Goal: Task Accomplishment & Management: Complete application form

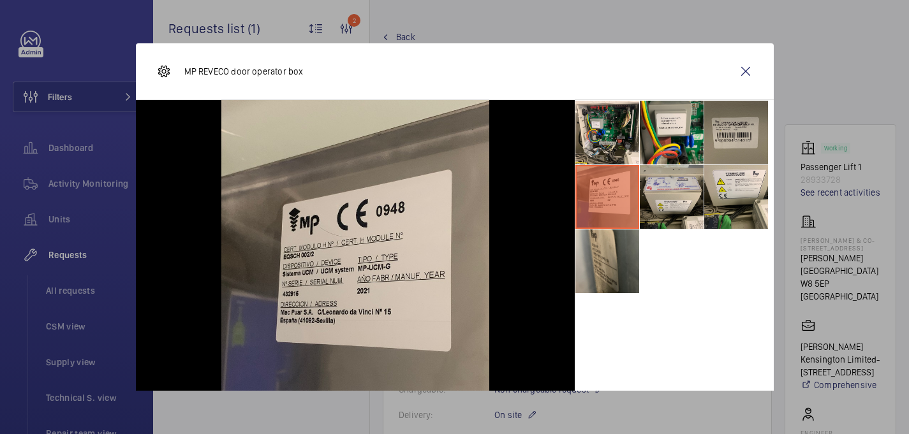
scroll to position [31, 0]
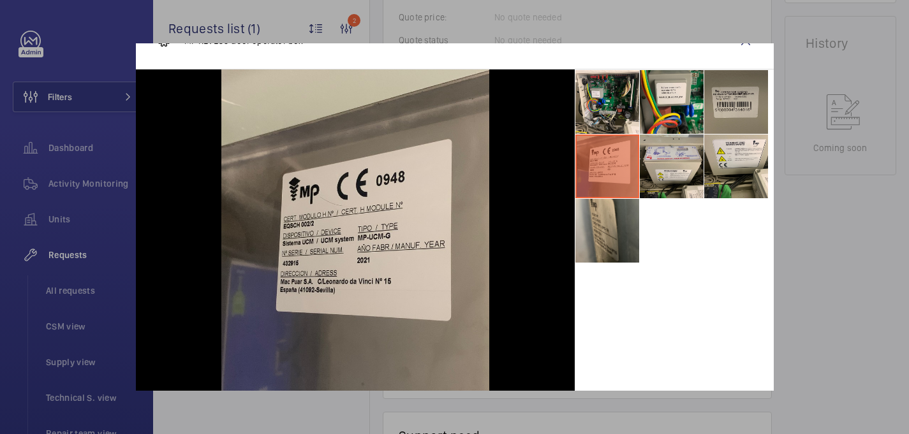
click at [809, 238] on div at bounding box center [454, 217] width 909 height 434
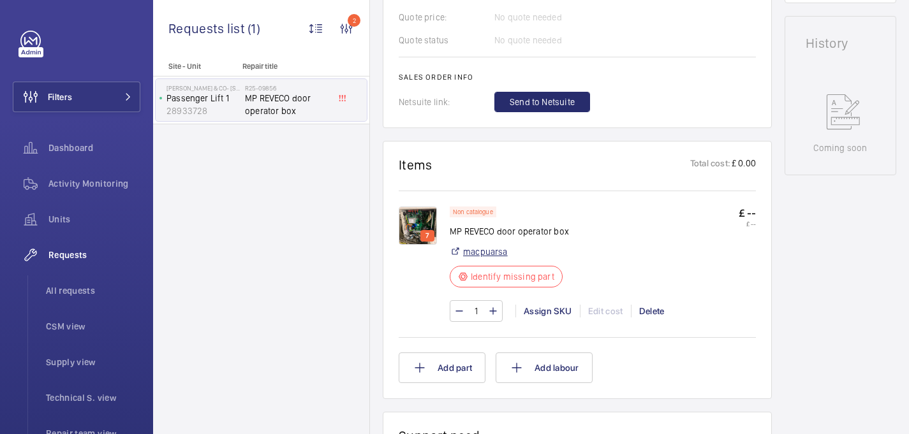
scroll to position [650, 0]
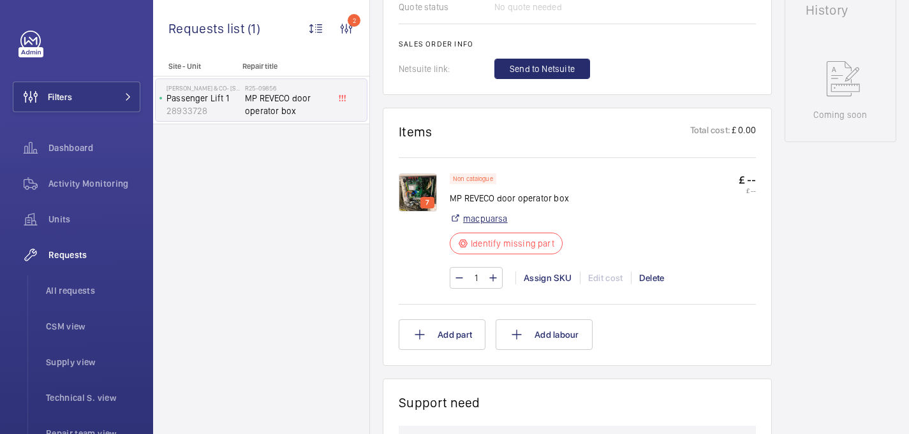
click at [486, 219] on link "macpuarsa" at bounding box center [485, 218] width 45 height 13
click at [558, 281] on div "Assign SKU" at bounding box center [547, 278] width 64 height 13
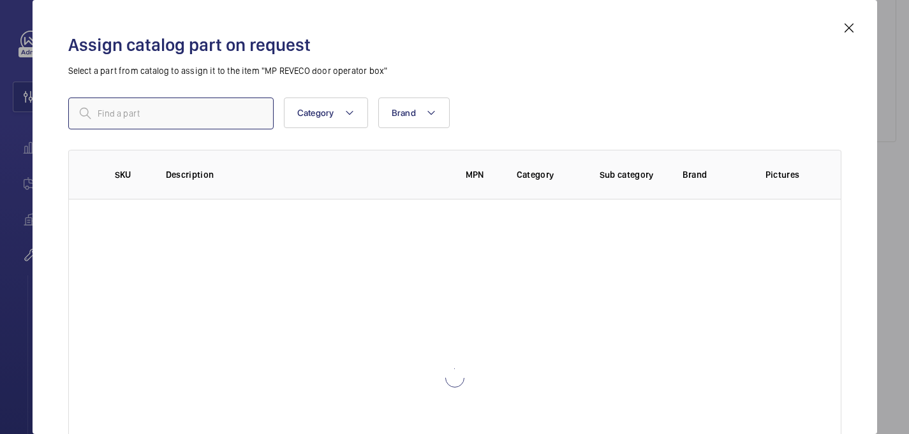
click at [179, 121] on input "text" at bounding box center [170, 114] width 205 height 32
paste input "1009978"
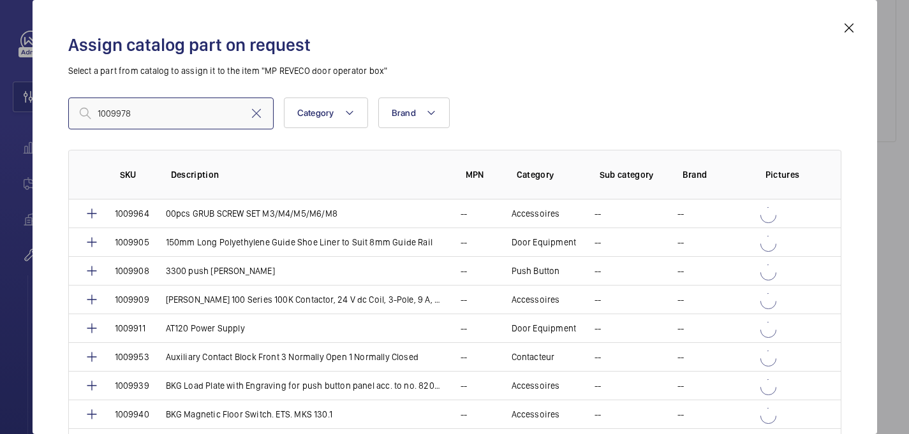
click at [100, 113] on input "1009978" at bounding box center [170, 114] width 205 height 32
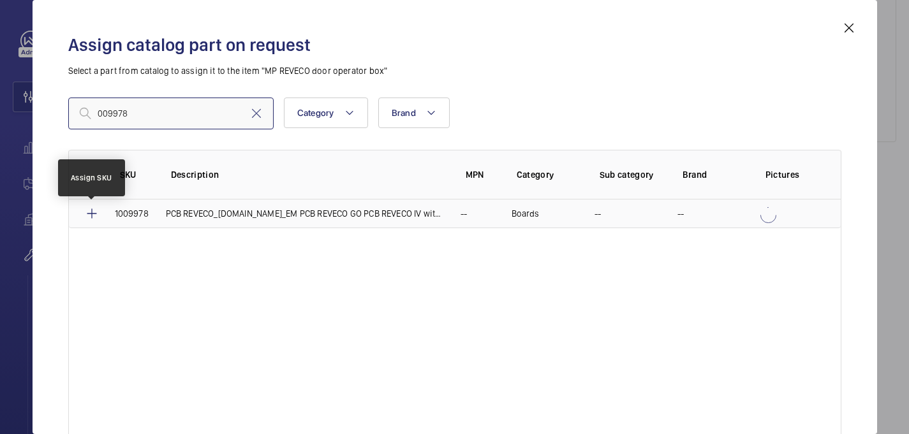
type input "009978"
click at [91, 215] on mat-icon at bounding box center [91, 213] width 15 height 15
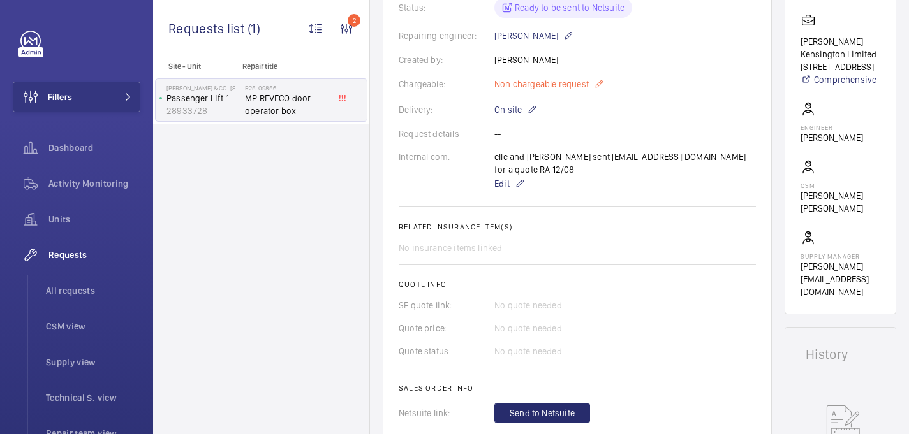
scroll to position [554, 0]
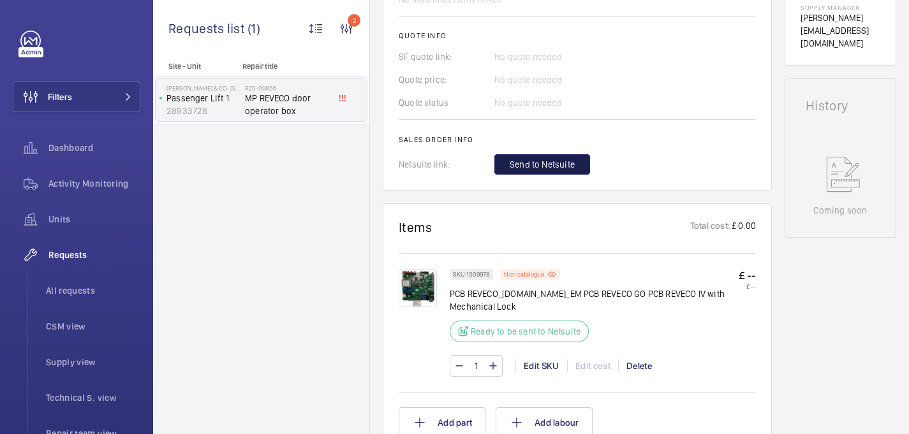
click at [545, 157] on button "Send to Netsuite" at bounding box center [542, 164] width 96 height 20
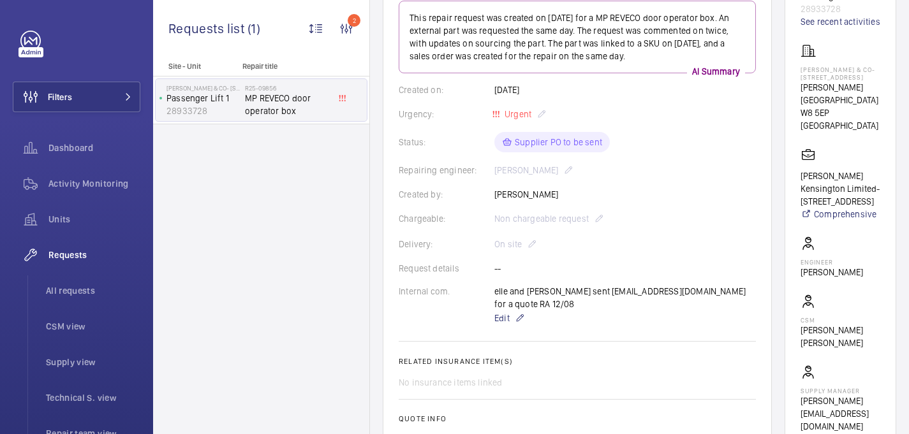
scroll to position [398, 0]
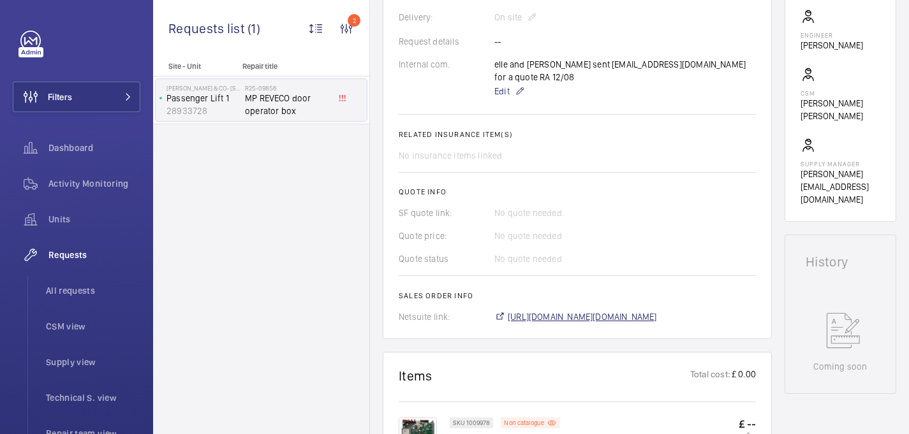
click at [540, 317] on span "https://6461500.app.netsuite.com/app/accounting/transactions/salesord.nl?id=290…" at bounding box center [582, 317] width 149 height 13
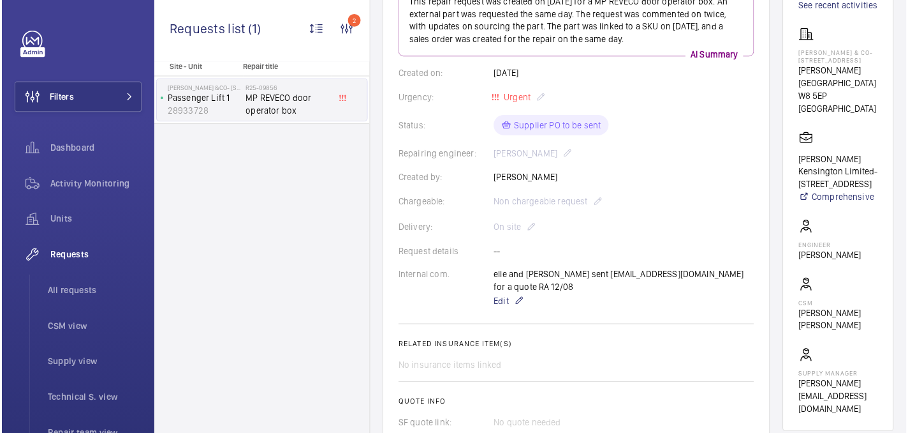
scroll to position [218, 0]
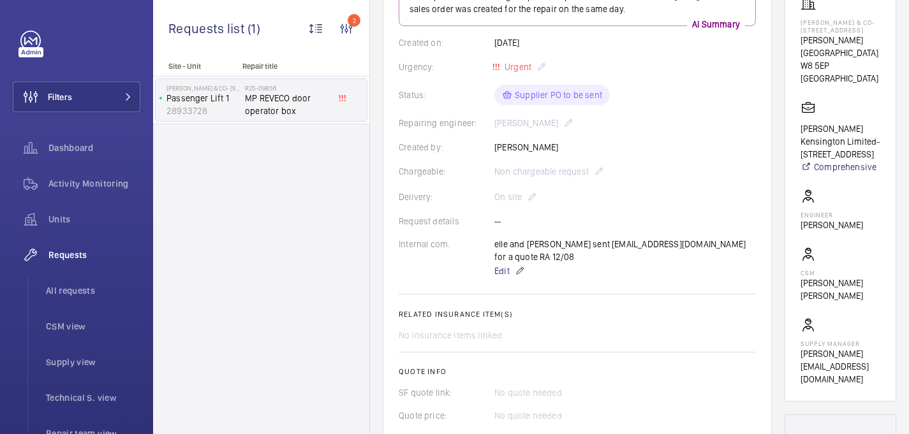
click at [838, 232] on p "Gianluca Storti" at bounding box center [832, 225] width 63 height 13
copy wm-front-card-body "Gianluca Storti"
drag, startPoint x: 813, startPoint y: 32, endPoint x: 901, endPoint y: 95, distance: 108.4
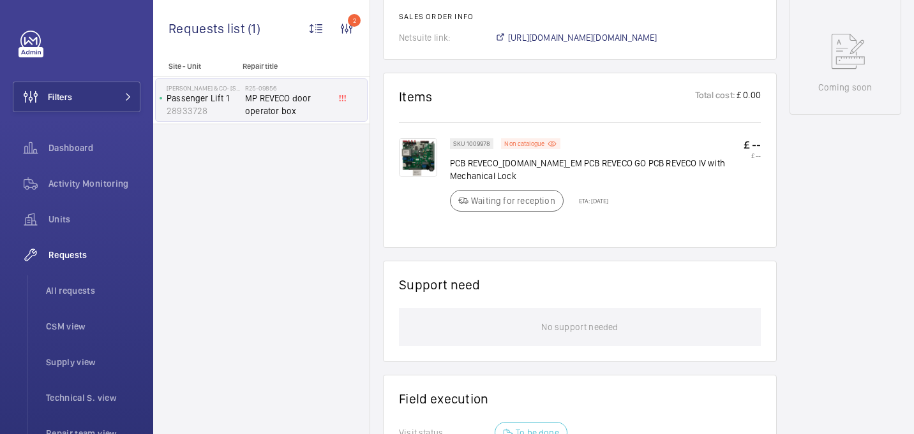
scroll to position [751, 0]
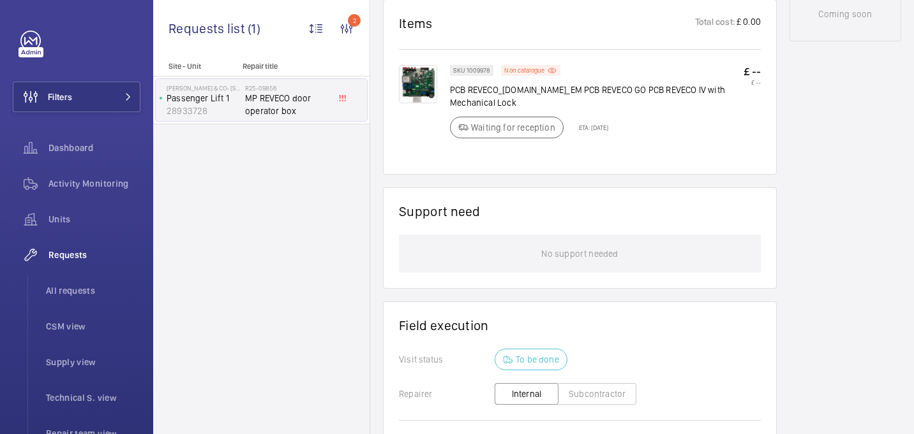
click at [422, 84] on img at bounding box center [418, 84] width 38 height 38
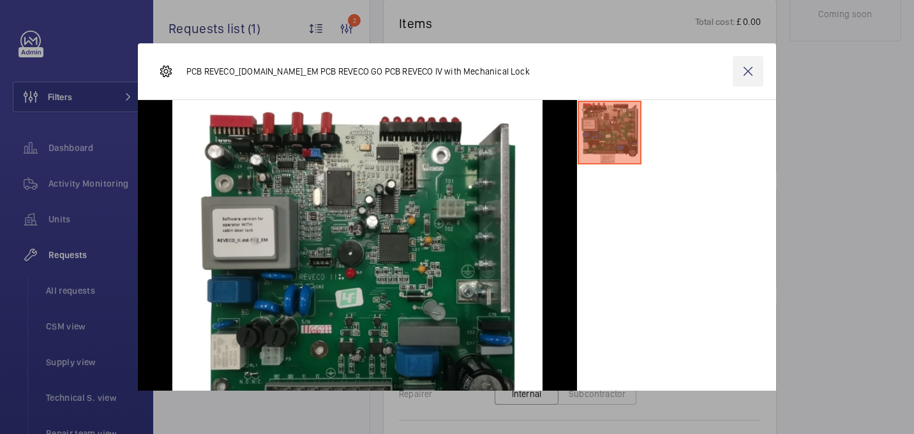
click at [750, 69] on wm-front-icon-button at bounding box center [747, 71] width 31 height 31
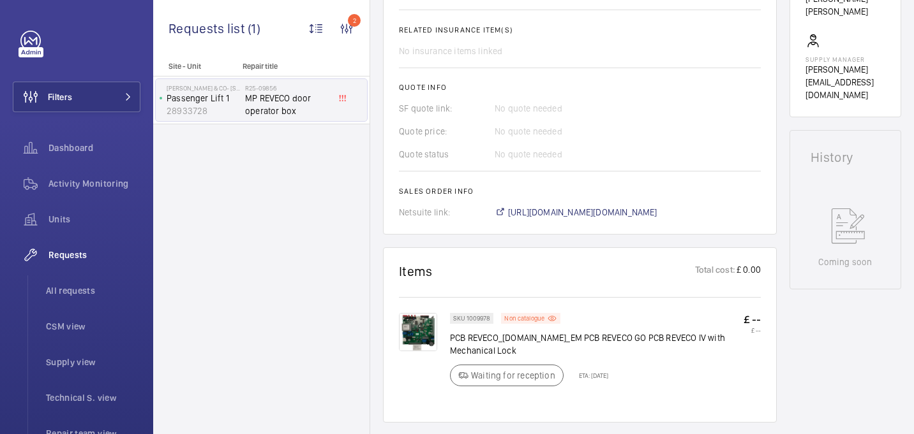
scroll to position [404, 0]
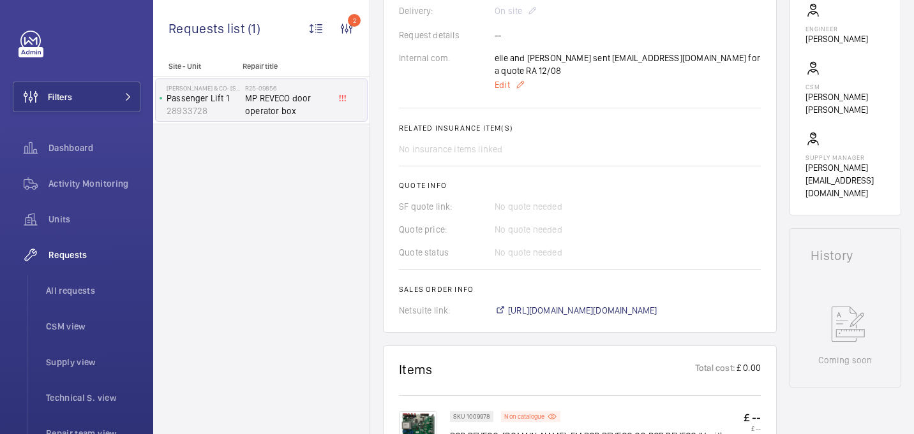
click at [501, 84] on span "Edit" at bounding box center [501, 84] width 15 height 13
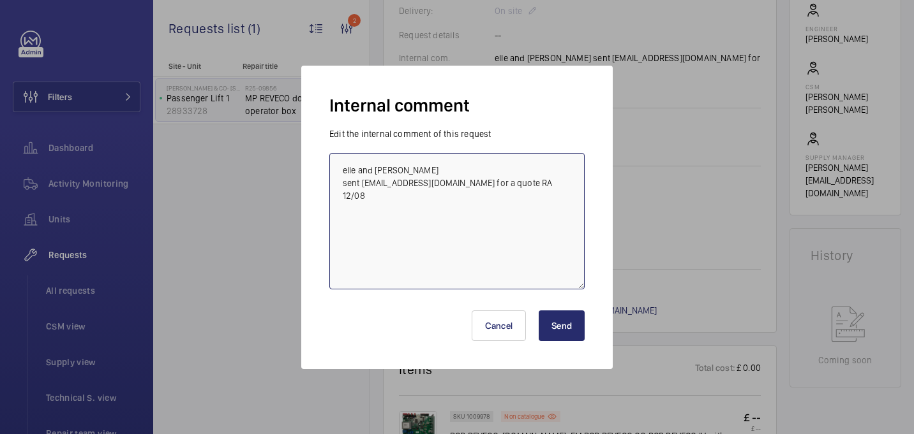
click at [541, 179] on textarea "elle and [PERSON_NAME] sent [EMAIL_ADDRESS][DOMAIN_NAME] for a quote RA 12/08" at bounding box center [456, 221] width 255 height 137
type textarea "elle and simon sourcing - Elle sent mp-nwe@mplifts.com for a quote RA 12/08 on …"
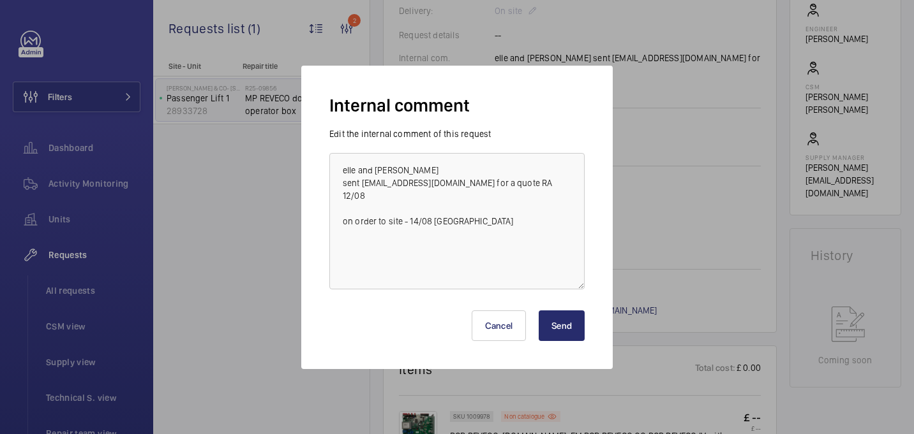
click at [547, 324] on button "Send" at bounding box center [561, 326] width 46 height 31
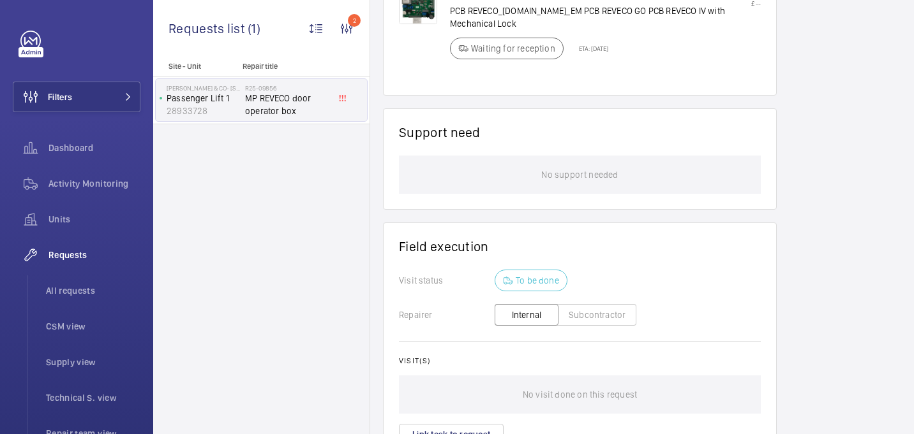
scroll to position [796, 0]
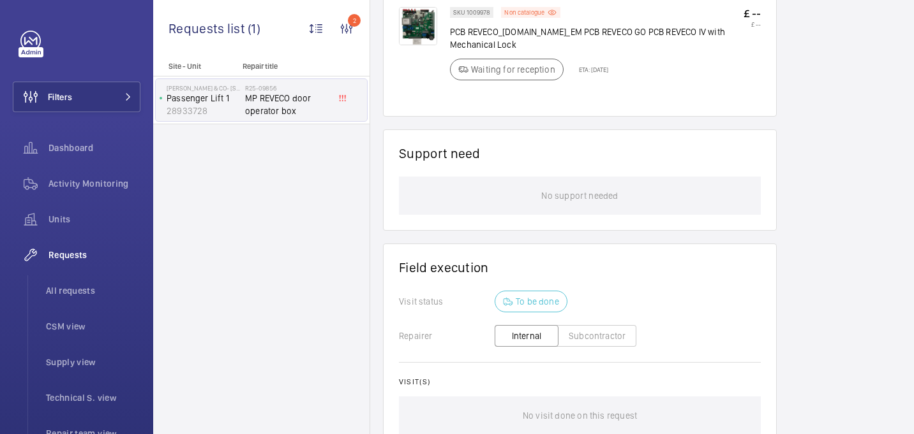
click at [478, 44] on p "PCB REVECO_II.std.xxx_EM PCB REVECO GO PCB REVECO IV with Mechanical Lock" at bounding box center [596, 39] width 293 height 26
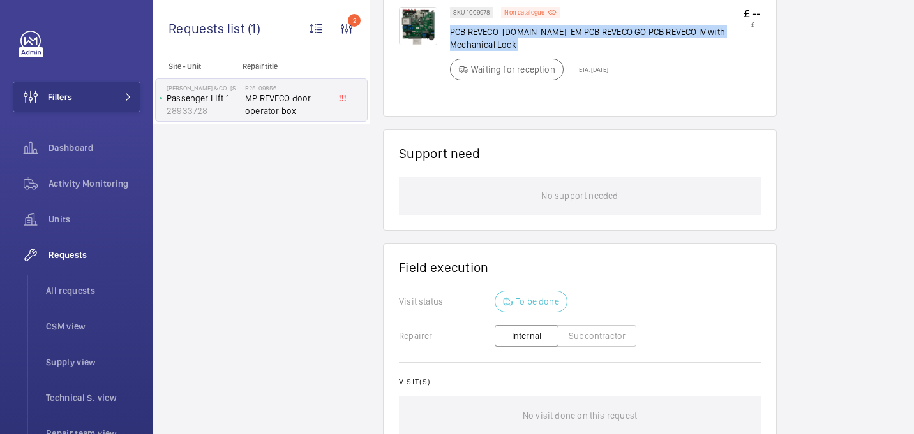
click at [478, 44] on p "PCB REVECO_II.std.xxx_EM PCB REVECO GO PCB REVECO IV with Mechanical Lock" at bounding box center [596, 39] width 293 height 26
copy div "PCB REVECO_II.std.xxx_EM PCB REVECO GO PCB REVECO IV with Mechanical Lock"
click at [452, 80] on wm-front-pills "Waiting for reception" at bounding box center [510, 70] width 121 height 22
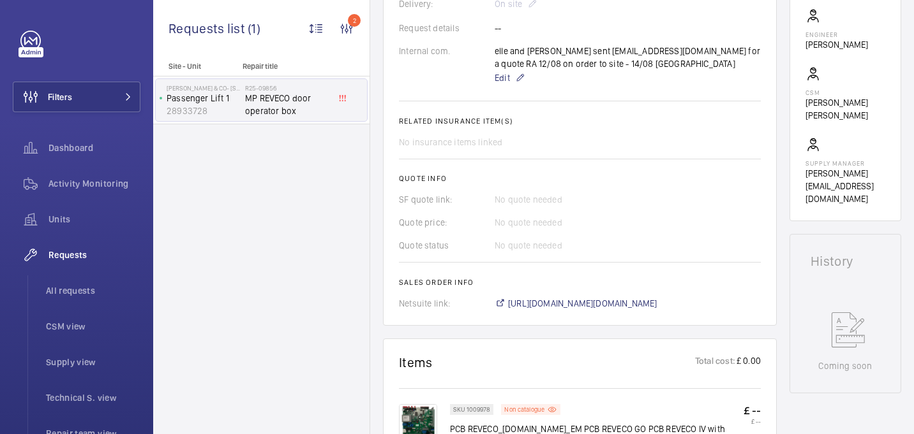
scroll to position [801, 0]
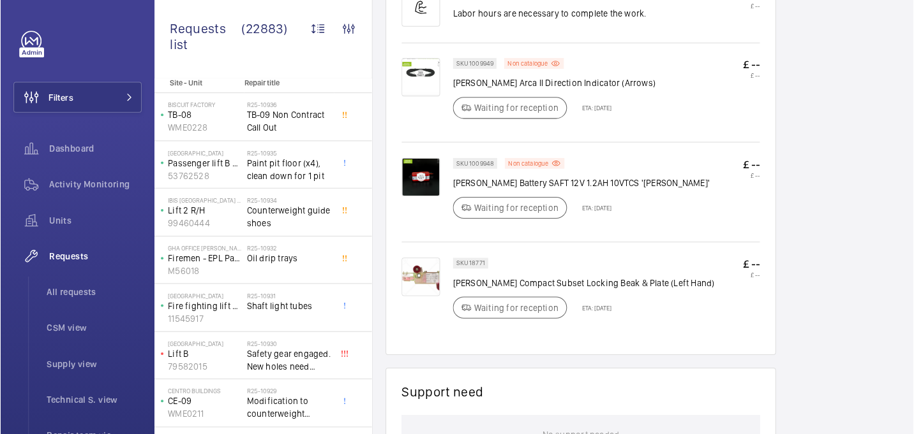
scroll to position [947, 0]
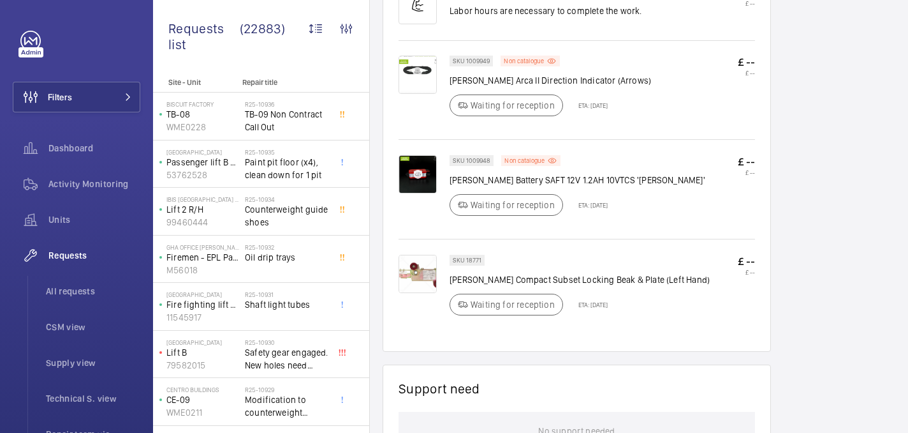
click at [471, 273] on p "Orona Compact Subset Locking Beak & Plate (Left Hand)" at bounding box center [580, 279] width 260 height 13
copy div "Orona Compact Subset Locking Beak & Plate (Left Hand)"
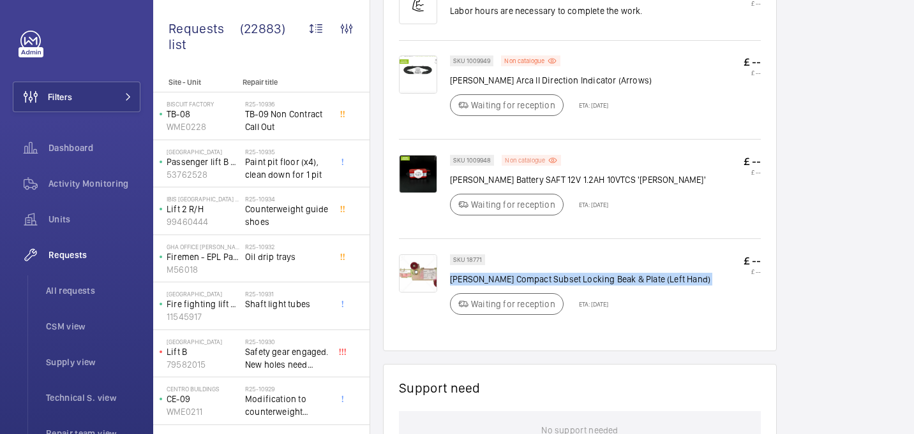
scroll to position [578, 0]
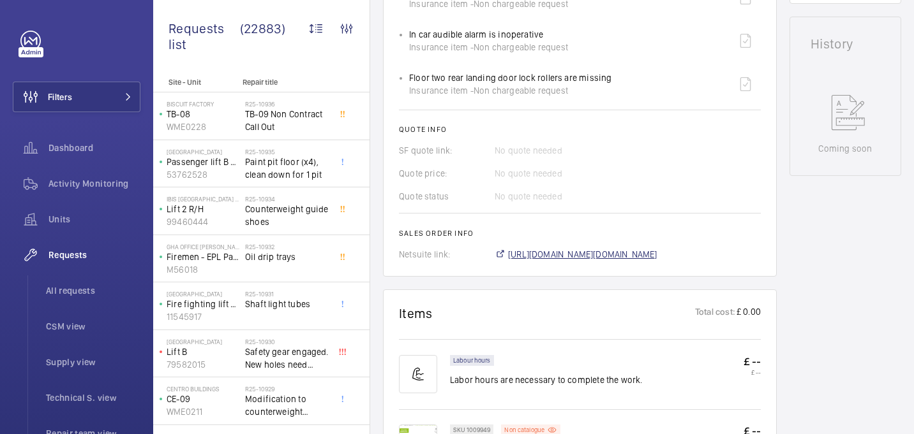
click at [547, 248] on span "https://6461500.app.netsuite.com/app/accounting/transactions/salesord.nl?id=290…" at bounding box center [582, 254] width 149 height 13
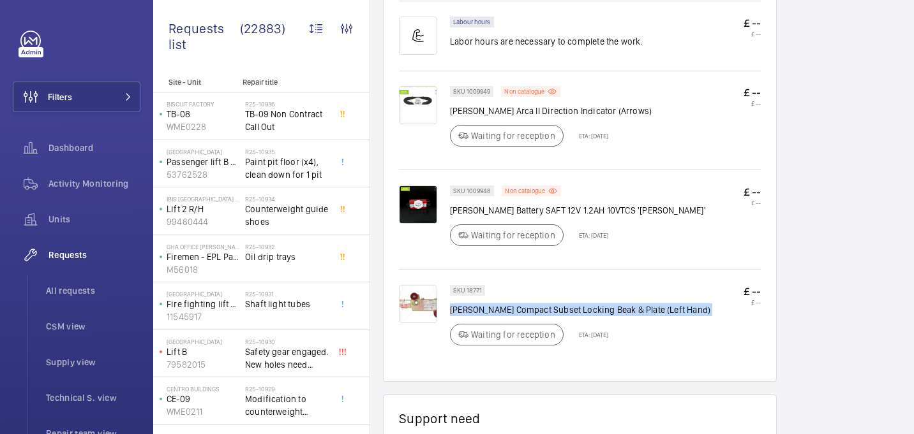
scroll to position [932, 0]
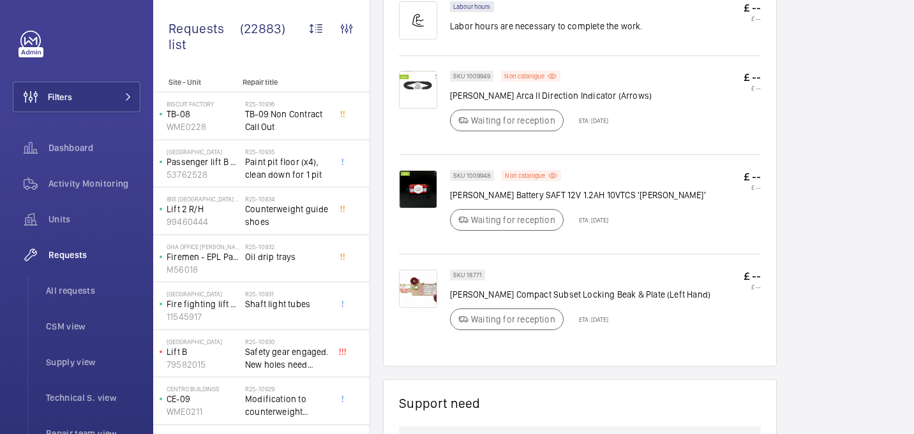
click at [500, 258] on div "SKU 18771 Orona Compact Subset Locking Beak & Plate (Left Hand) Waiting for rec…" at bounding box center [580, 302] width 362 height 97
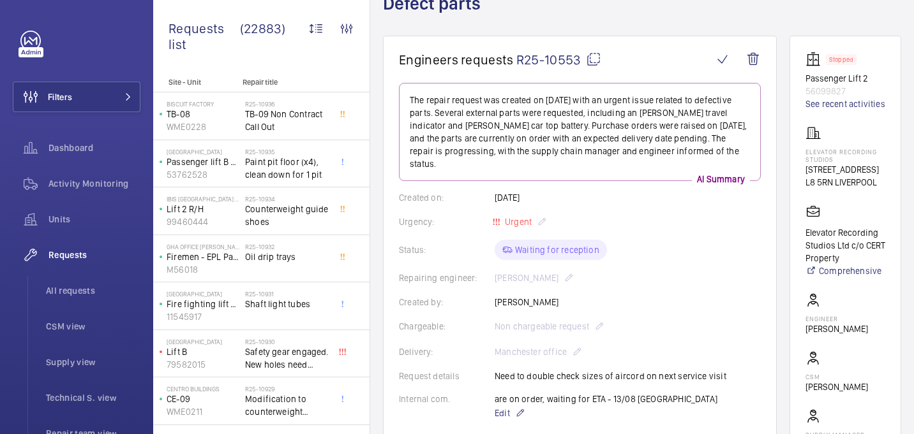
scroll to position [105, 0]
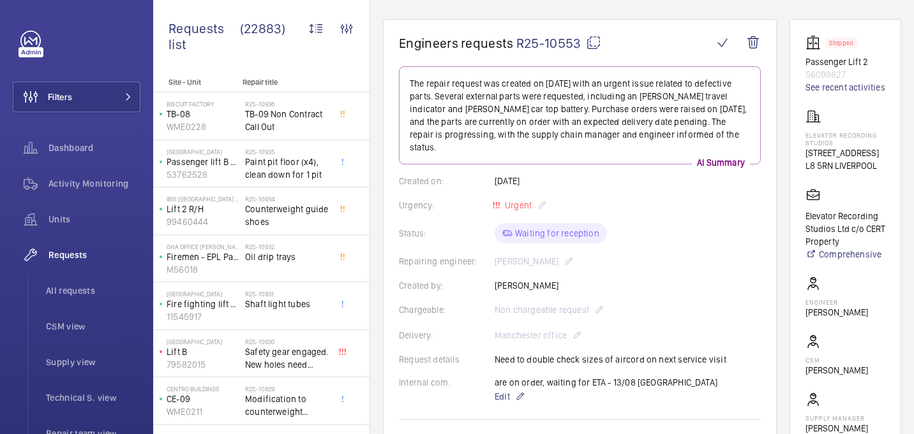
click at [847, 319] on p "Sean Coward" at bounding box center [836, 312] width 63 height 13
copy wm-front-card-body "Sean Coward"
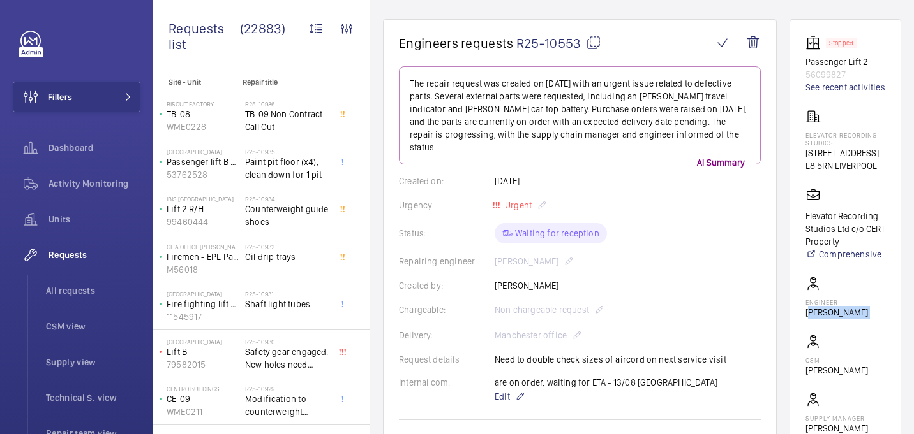
scroll to position [0, 0]
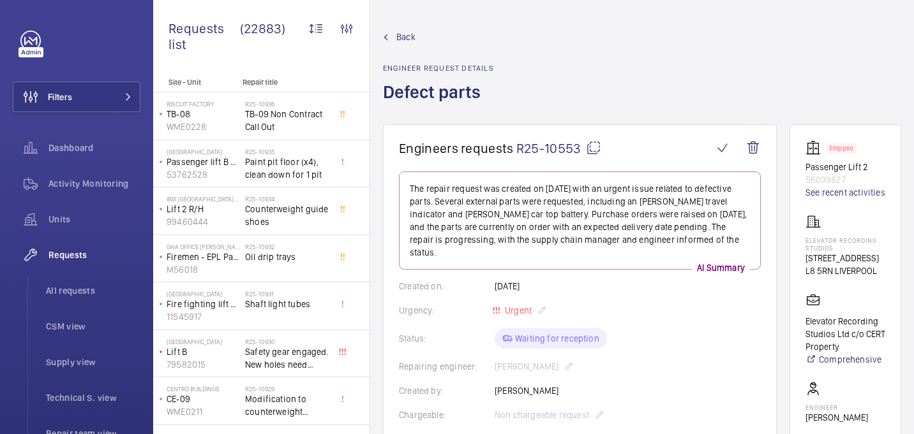
click at [415, 87] on h1 "Defect parts" at bounding box center [438, 102] width 111 height 44
copy h1 "Defect parts"
click at [822, 252] on p "Elevator Recording Studios" at bounding box center [845, 244] width 80 height 15
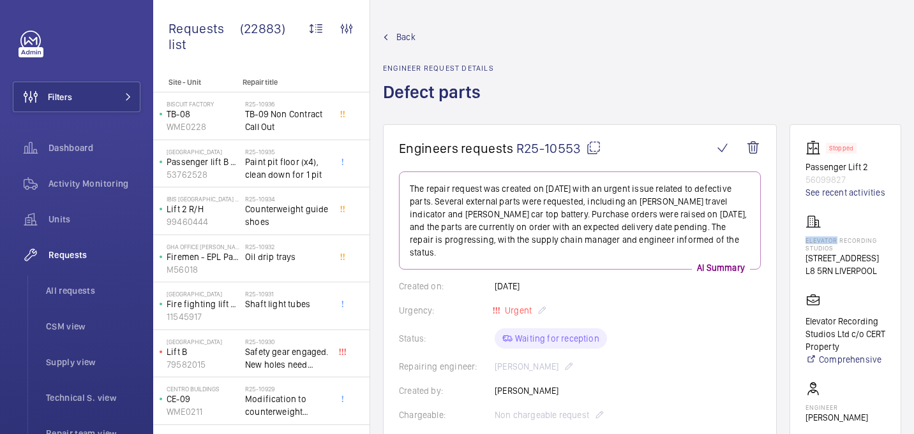
click at [822, 252] on p "Elevator Recording Studios" at bounding box center [845, 244] width 80 height 15
copy p "Elevator Recording Studios"
click at [831, 179] on p "56099827" at bounding box center [845, 180] width 80 height 13
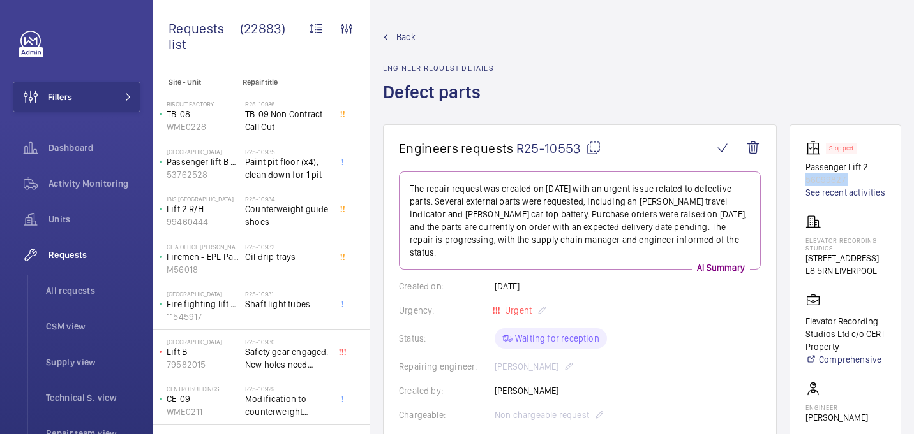
click at [831, 179] on p "56099827" at bounding box center [845, 180] width 80 height 13
copy p "56099827"
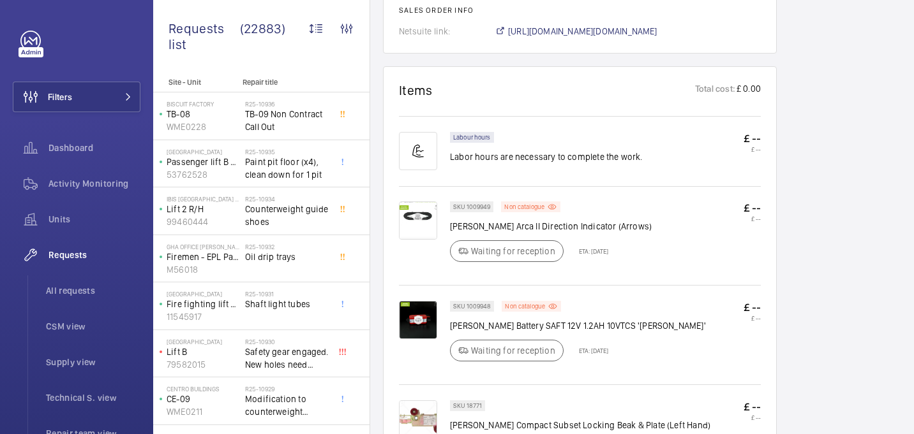
scroll to position [974, 0]
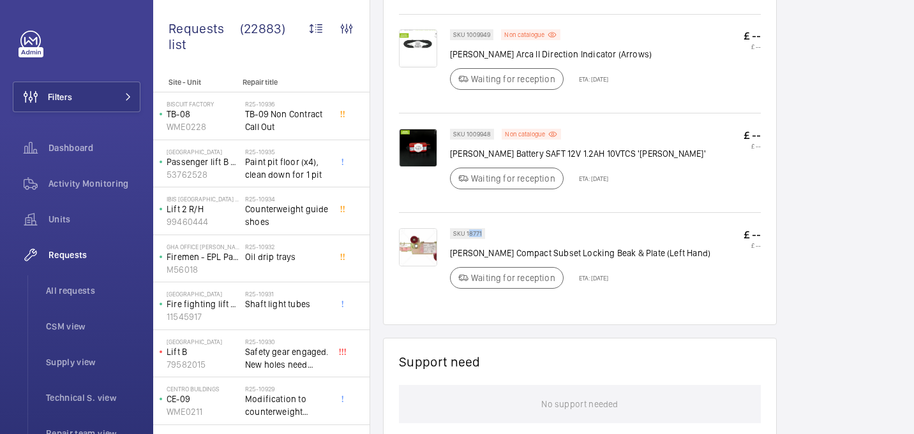
drag, startPoint x: 468, startPoint y: 225, endPoint x: 488, endPoint y: 225, distance: 20.4
click at [488, 228] on wm-front-pills "SKU 18771" at bounding box center [471, 233] width 43 height 11
click at [510, 228] on div "SKU 18771 Orona Compact Subset Locking Beak & Plate (Left Hand) Waiting for rec…" at bounding box center [580, 262] width 260 height 68
drag, startPoint x: 465, startPoint y: 223, endPoint x: 483, endPoint y: 223, distance: 17.9
click at [483, 228] on div "SKU 18771" at bounding box center [467, 233] width 35 height 11
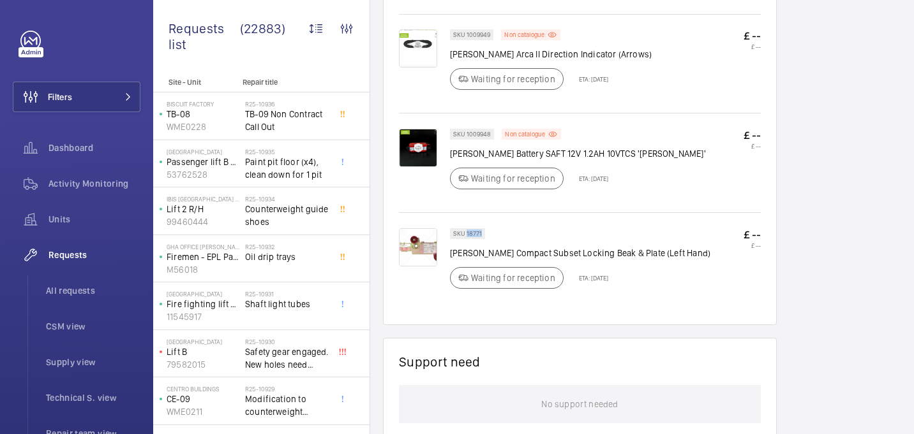
copy p "18771"
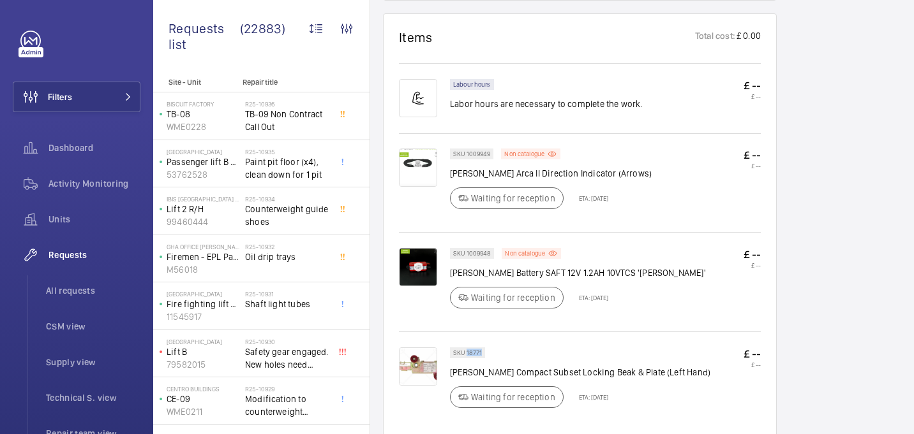
scroll to position [882, 0]
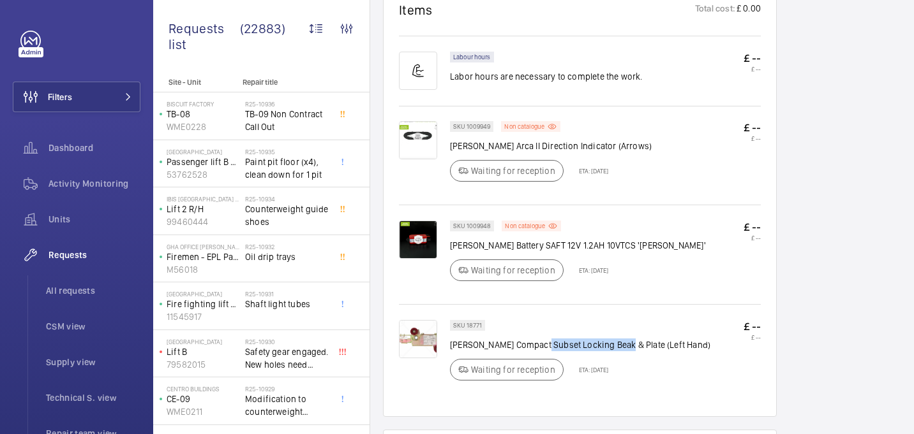
drag, startPoint x: 544, startPoint y: 334, endPoint x: 622, endPoint y: 339, distance: 78.6
click at [623, 339] on p "Orona Compact Subset Locking Beak & Plate (Left Hand)" at bounding box center [580, 345] width 260 height 13
copy p "Locking Beak & Plate"
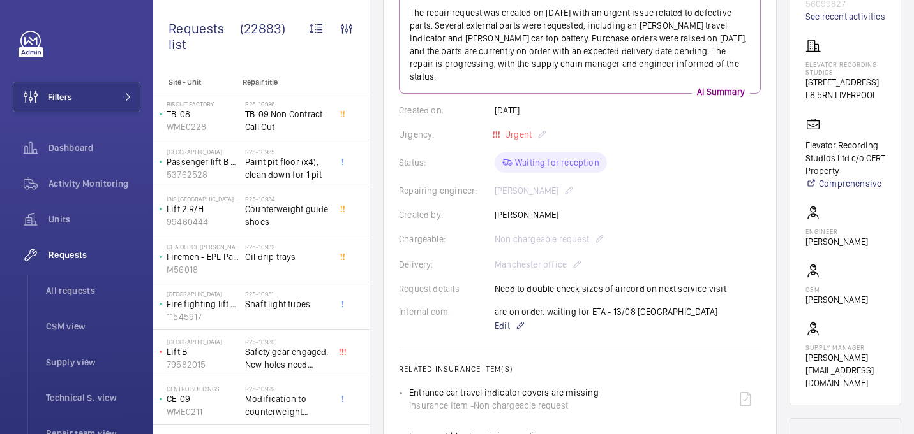
scroll to position [0, 0]
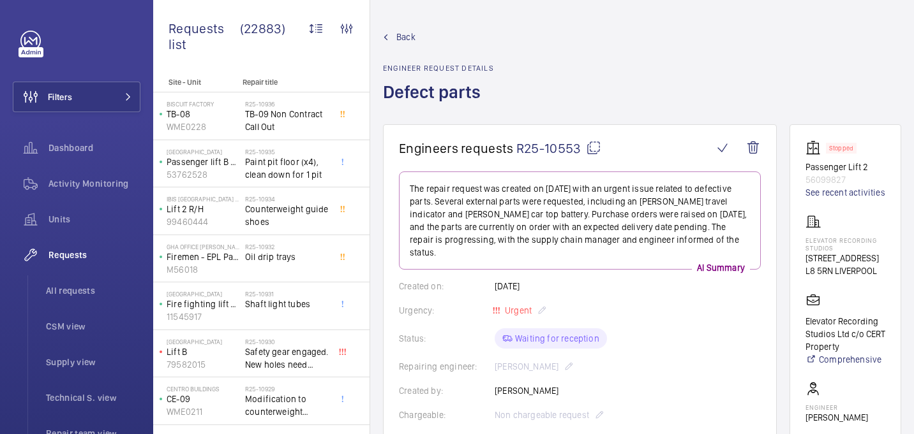
click at [597, 150] on mat-icon at bounding box center [593, 147] width 15 height 15
copy p "Locking Beak & Plate"
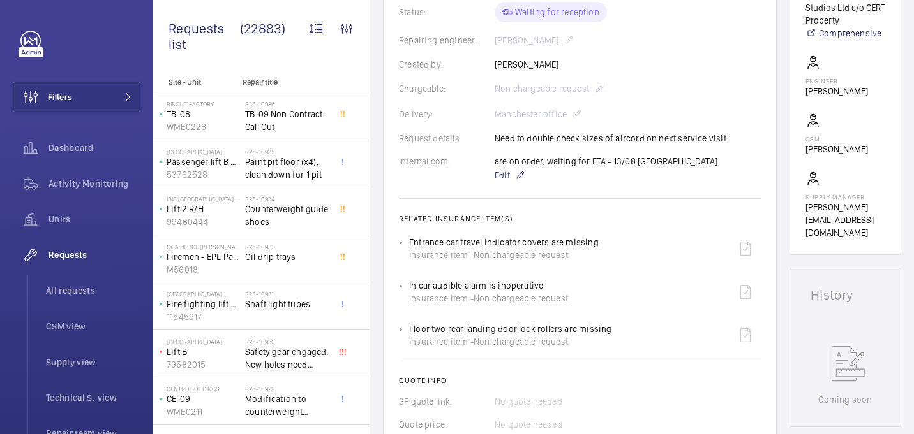
scroll to position [414, 0]
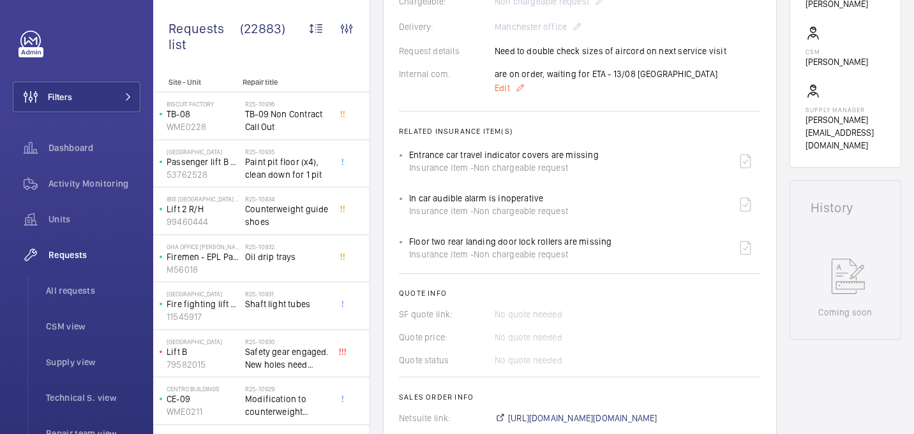
click at [507, 83] on p "Edit" at bounding box center [605, 87] width 223 height 15
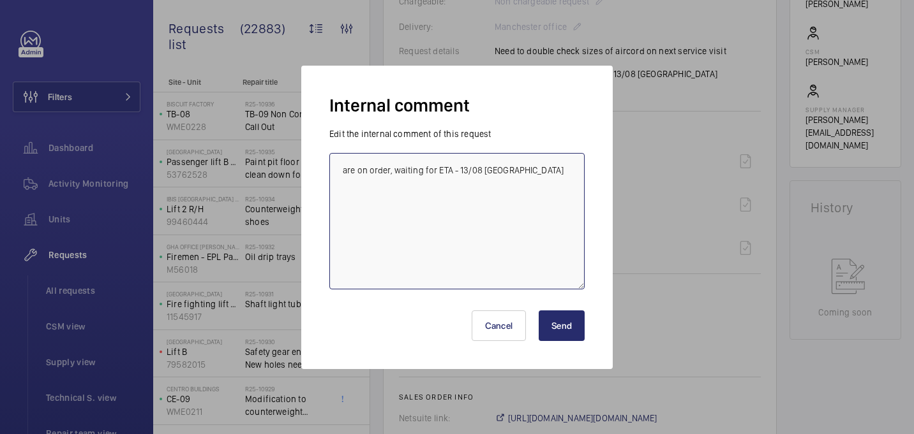
click at [534, 184] on textarea "are on order, waiting for ETA - 13/08 india" at bounding box center [456, 221] width 255 height 137
paste textarea "Beak & Plate"
click at [417, 196] on textarea "are on order, waiting for ETA - 13/08 india Beak & Plate prdred form reeleys in…" at bounding box center [456, 221] width 255 height 137
click at [440, 200] on textarea "are on order, waiting for ETA - 13/08 india Beak & Plate orderd form reeleys in…" at bounding box center [456, 221] width 255 height 137
click at [419, 197] on textarea "are on order, waiting for ETA - 13/08 india Beak & Plate orderd from reeleys in…" at bounding box center [456, 221] width 255 height 137
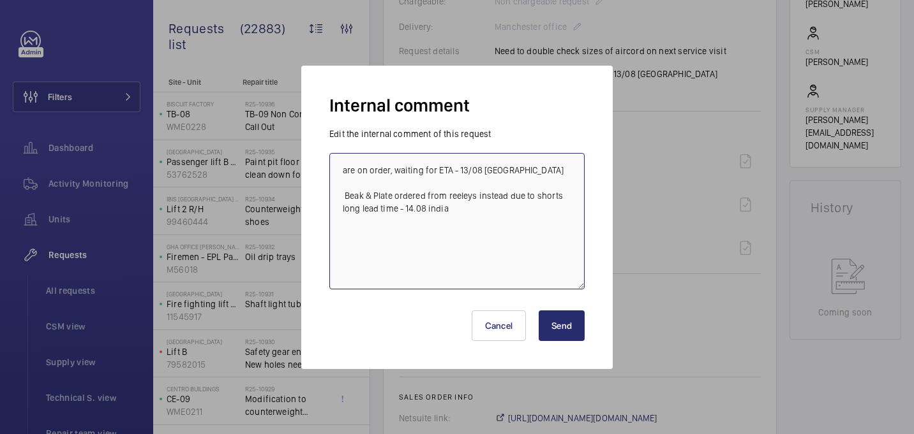
click at [473, 199] on textarea "are on order, waiting for ETA - 13/08 india Beak & Plate ordered from reeleys i…" at bounding box center [456, 221] width 255 height 137
paste textarea "R25-10938"
click at [345, 197] on textarea "are on order, waiting for ETA - 13/08 india Beak & Plate ordered from reeleys o…" at bounding box center [456, 221] width 255 height 137
type textarea "are on order, waiting for ETA - 13/08 india Beak & Plate ordered from reeleys o…"
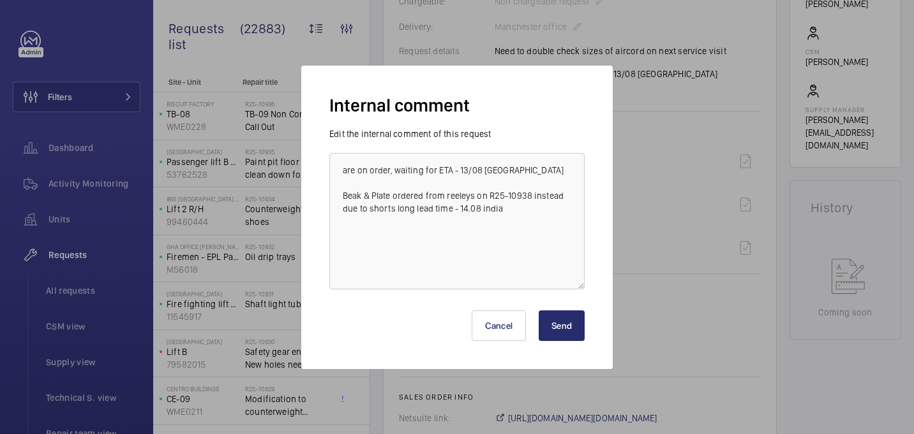
click at [572, 333] on button "Send" at bounding box center [561, 326] width 46 height 31
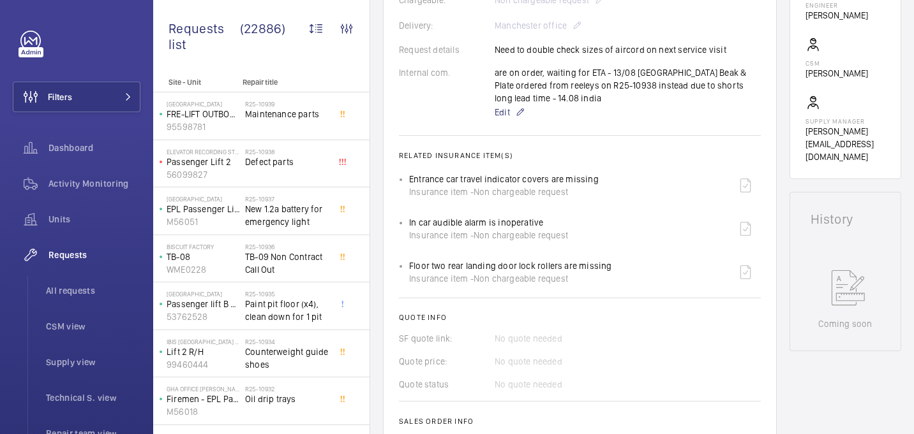
scroll to position [402, 0]
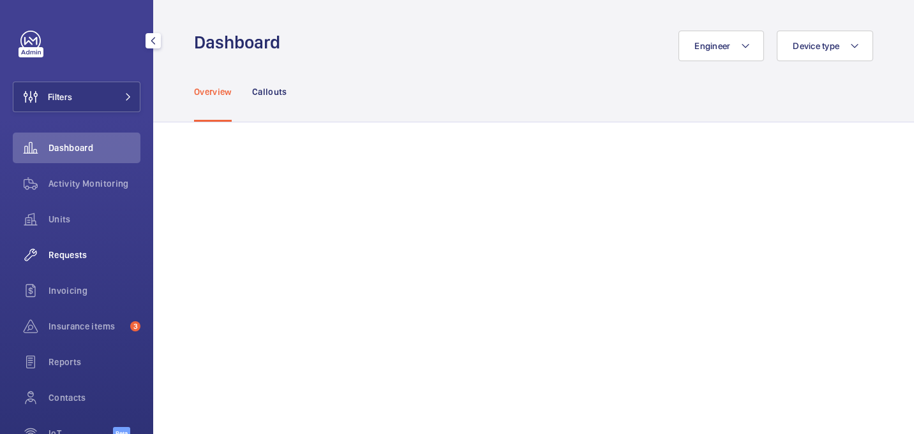
click at [83, 259] on span "Requests" at bounding box center [94, 255] width 92 height 13
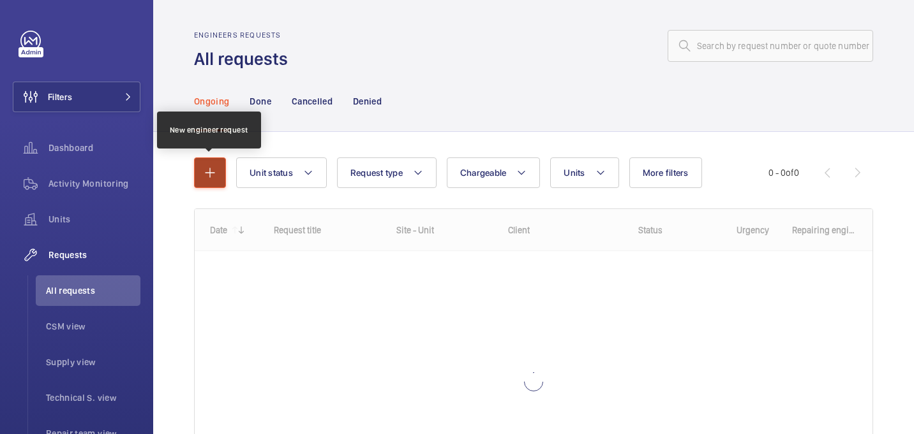
click at [202, 165] on button "button" at bounding box center [210, 173] width 32 height 31
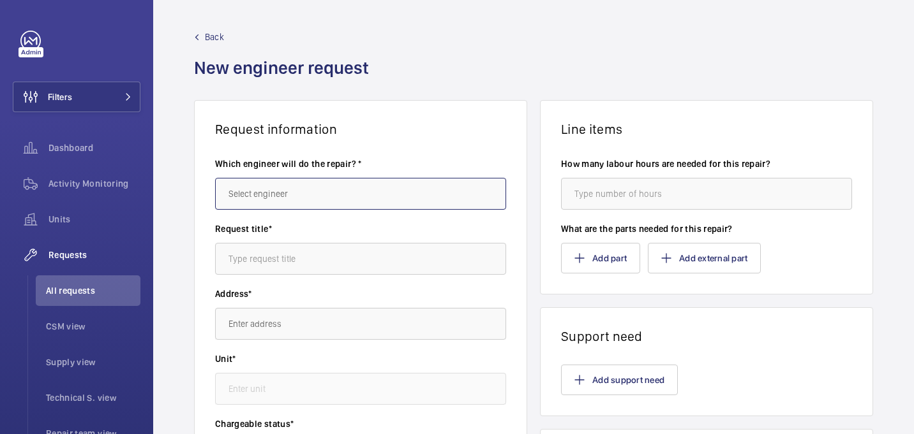
click at [370, 198] on input "text" at bounding box center [360, 194] width 291 height 32
paste input "Sean Coward"
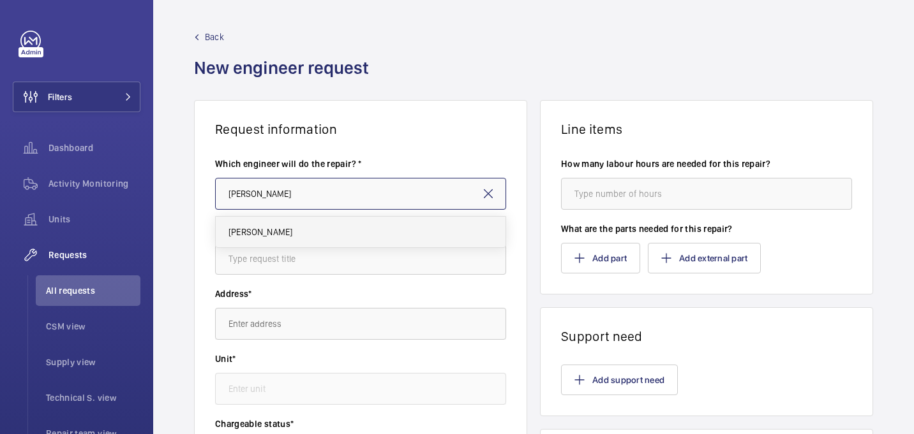
type input "Sean Coward"
click at [294, 234] on mat-option "Sean Coward" at bounding box center [361, 232] width 290 height 31
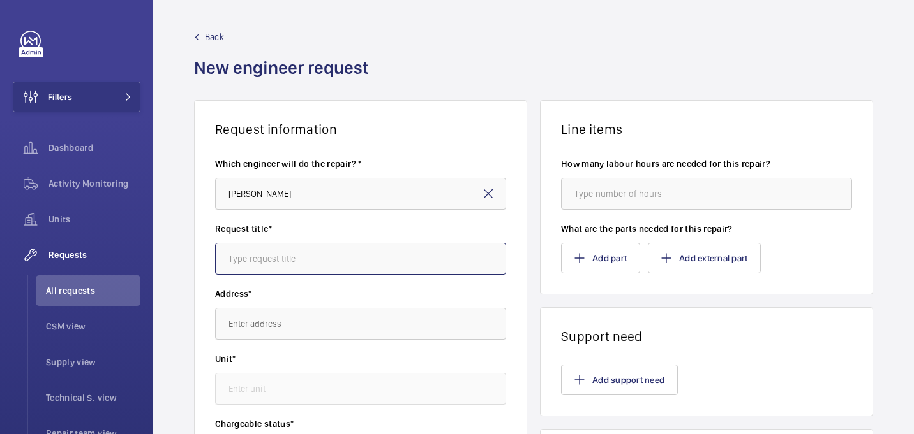
click at [342, 252] on input "text" at bounding box center [360, 259] width 291 height 32
paste input "Defect parts"
type input "Defect parts"
click at [243, 320] on input "text" at bounding box center [360, 324] width 291 height 32
paste input "Elevator Recording Studios"
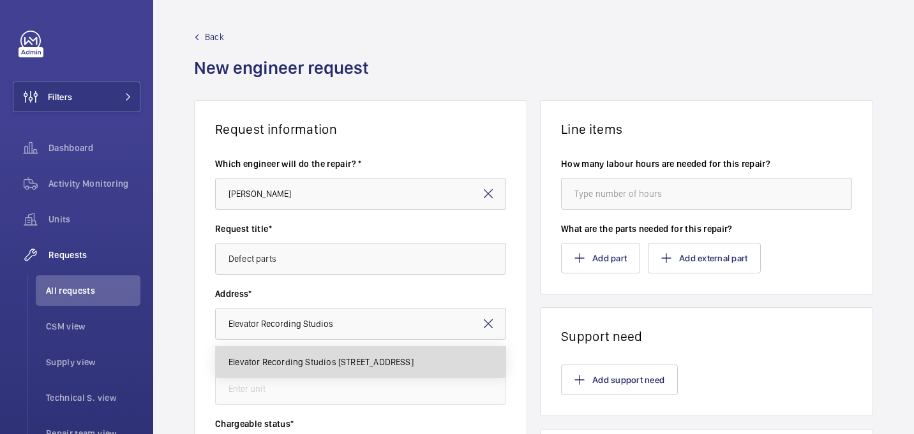
click at [283, 369] on mat-option "Elevator Recording Studios 25-31 Parliament St, L8 5RN LIVERPOOL" at bounding box center [361, 362] width 290 height 31
type input "Elevator Recording Studios 25-31 Parliament St, L8 5RN LIVERPOOL"
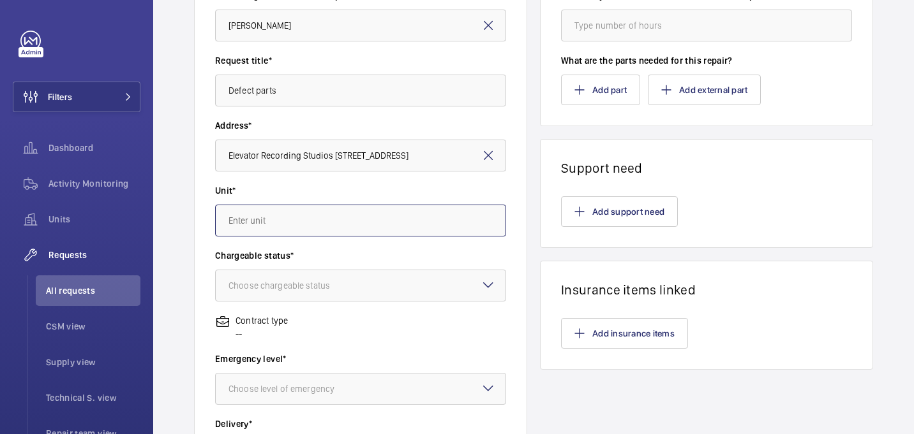
click at [271, 219] on input "text" at bounding box center [360, 221] width 291 height 32
paste input "56099827"
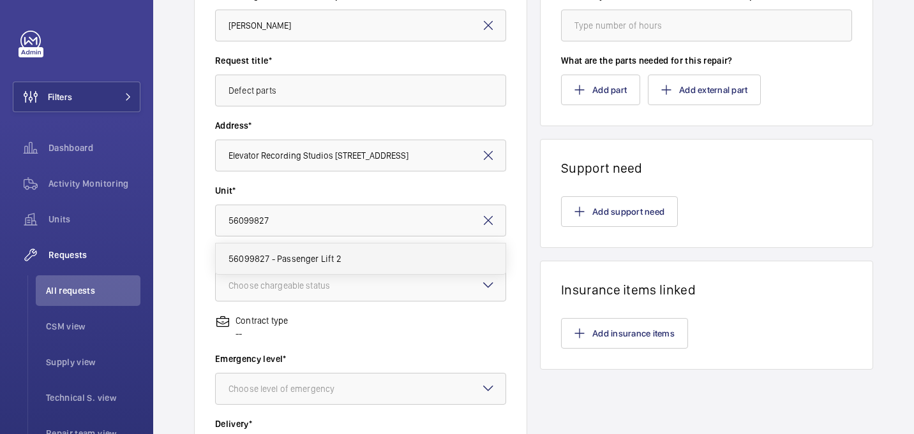
click at [337, 260] on span "56099827 - Passenger Lift 2" at bounding box center [284, 259] width 113 height 13
type input "56099827 - Passenger Lift 2"
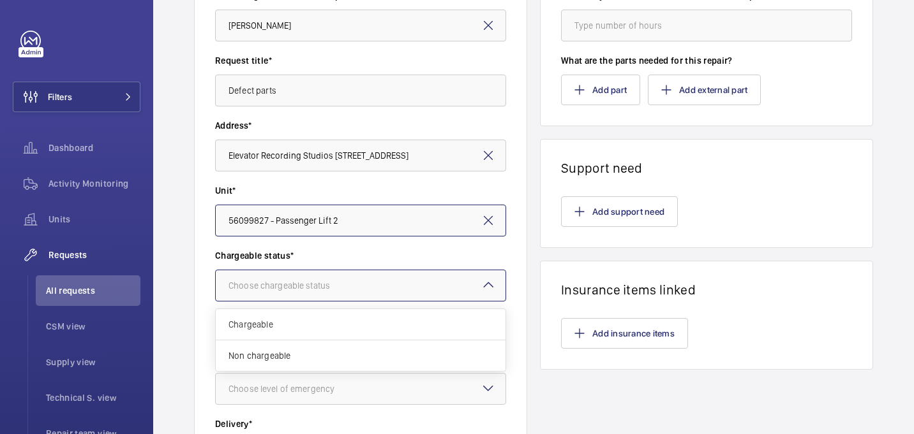
click at [337, 277] on div at bounding box center [361, 286] width 290 height 31
click at [337, 346] on div "Non chargeable" at bounding box center [361, 356] width 290 height 31
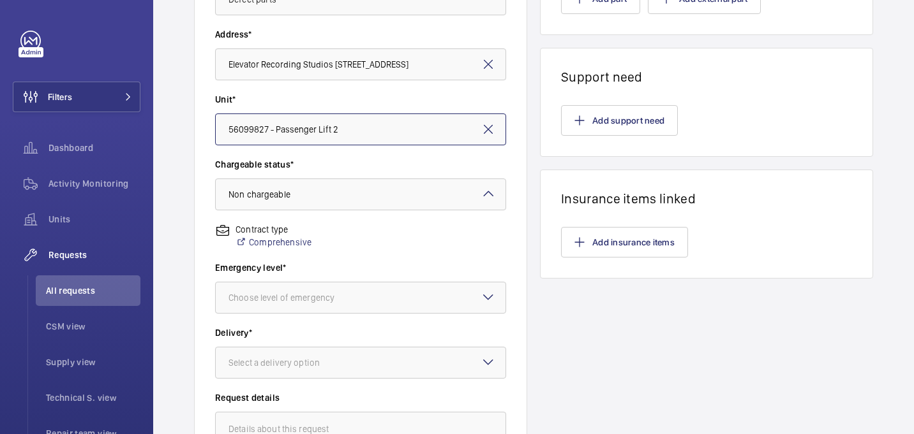
scroll to position [269, 0]
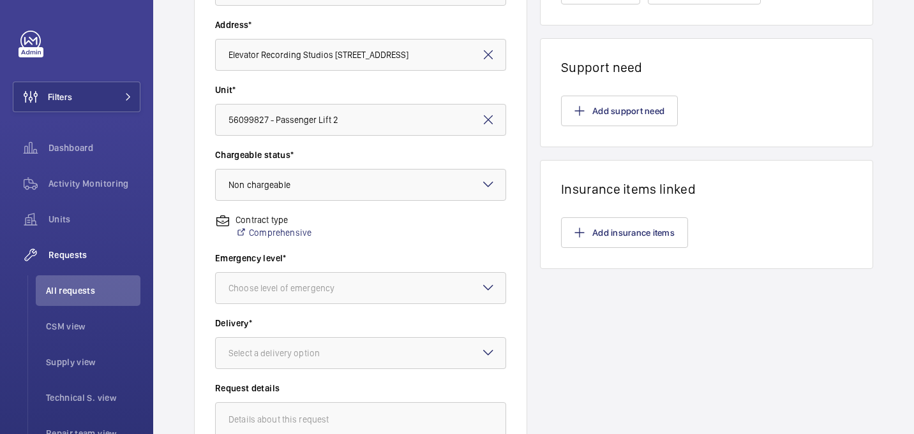
click at [325, 305] on div "Emergency level* Choose level of emergency" at bounding box center [360, 284] width 291 height 65
click at [325, 299] on div at bounding box center [361, 288] width 290 height 31
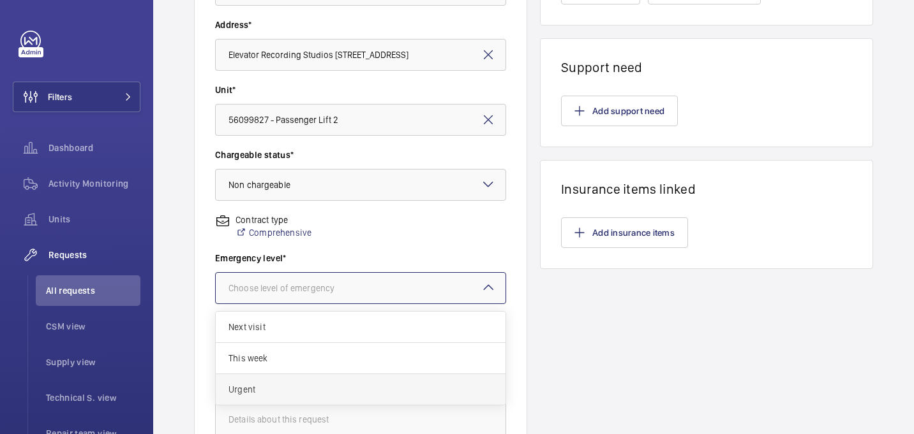
click at [299, 385] on span "Urgent" at bounding box center [360, 389] width 264 height 13
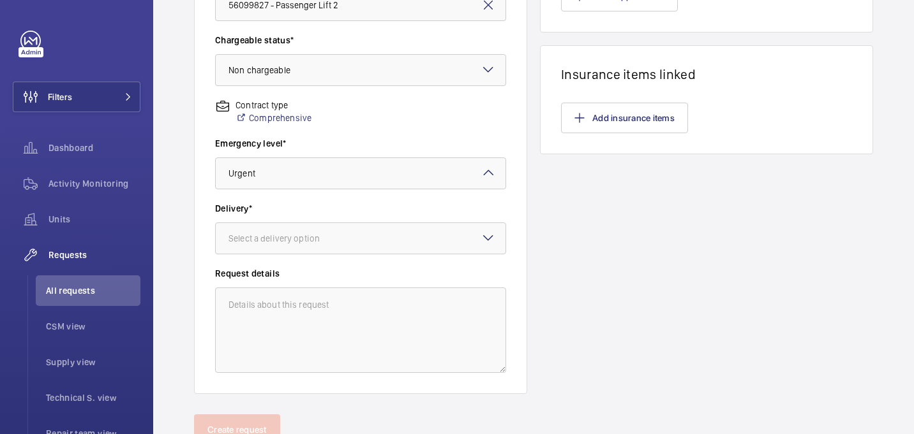
scroll to position [407, 0]
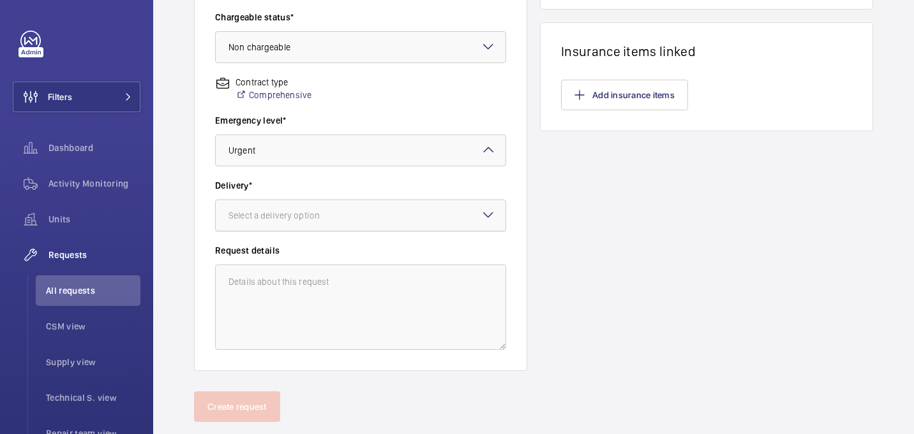
click at [269, 218] on div "Select a delivery option" at bounding box center [289, 215] width 123 height 13
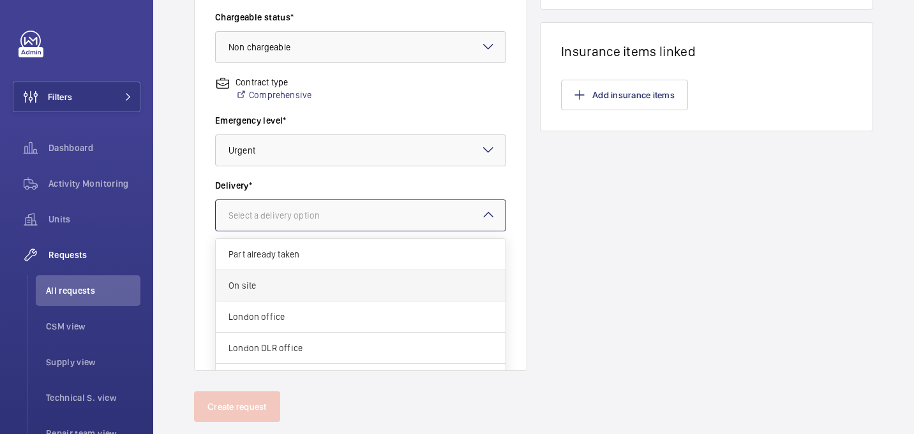
scroll to position [47, 0]
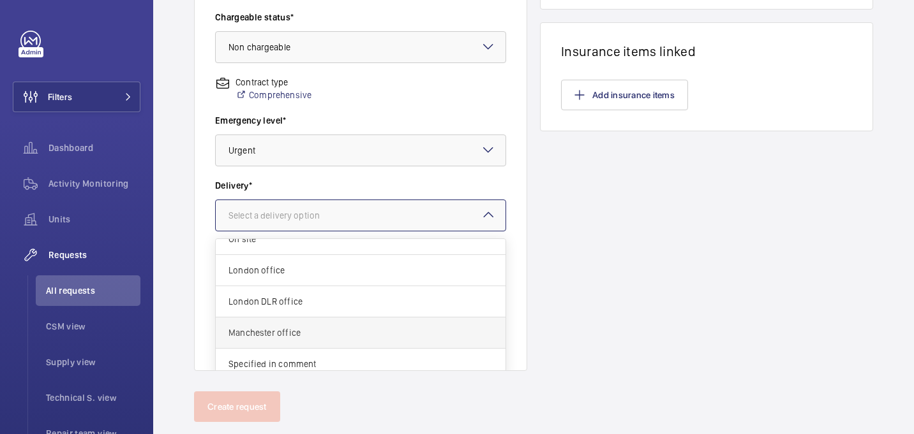
click at [306, 334] on span "Manchester office" at bounding box center [360, 333] width 264 height 13
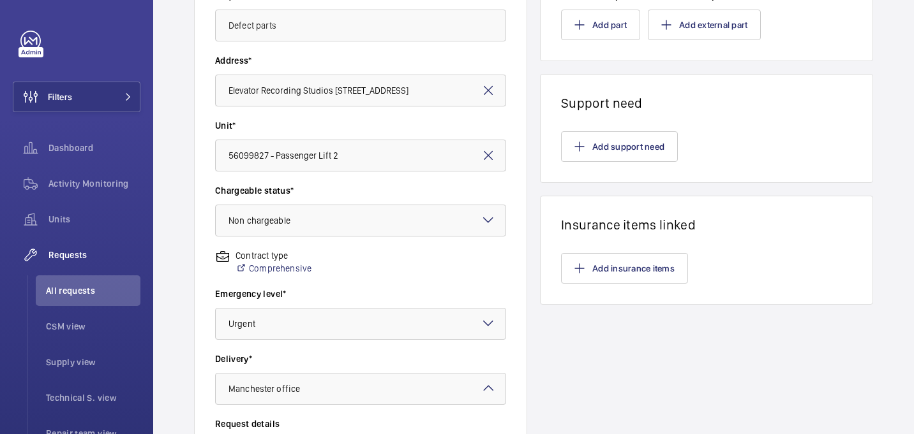
scroll to position [0, 0]
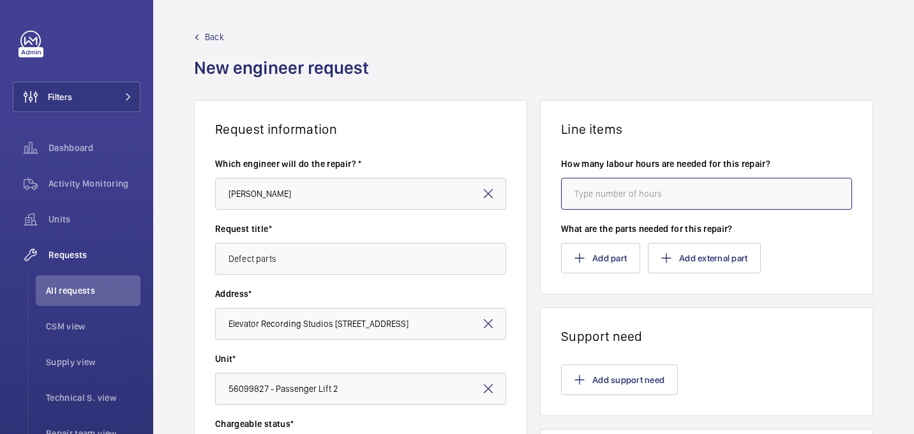
click at [584, 185] on input "number" at bounding box center [706, 194] width 291 height 32
click at [587, 255] on button "Add part" at bounding box center [600, 258] width 79 height 31
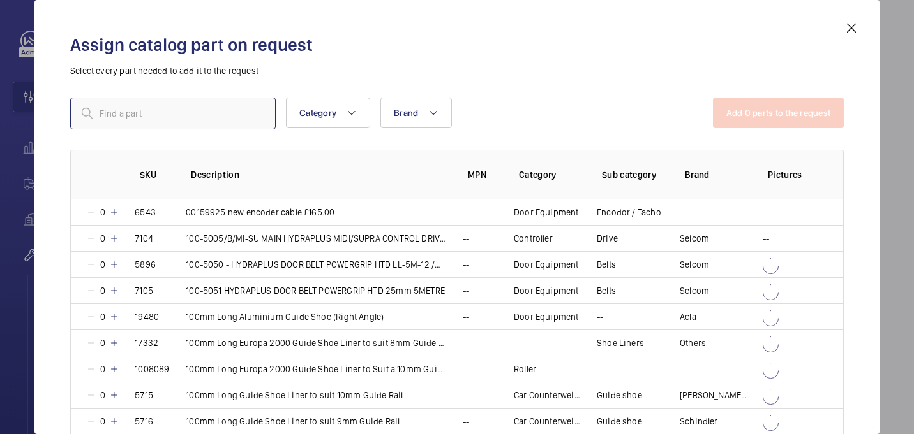
click at [161, 124] on input "text" at bounding box center [172, 114] width 205 height 32
paste input "18771"
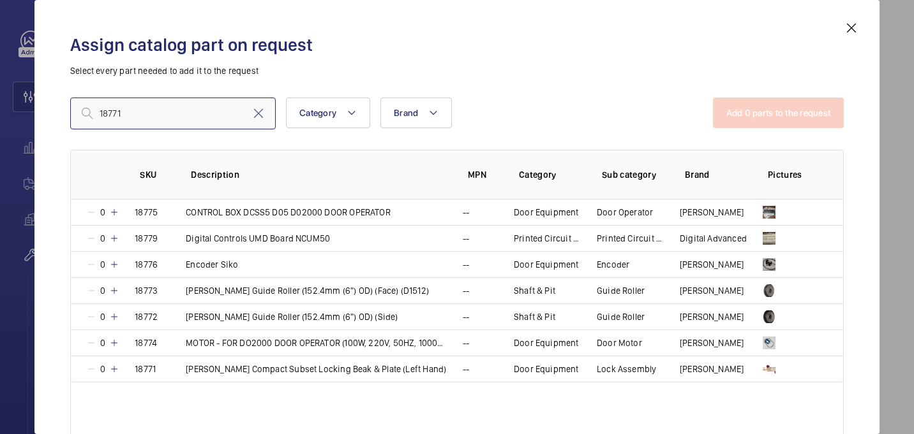
click at [102, 114] on input "18771" at bounding box center [172, 114] width 205 height 32
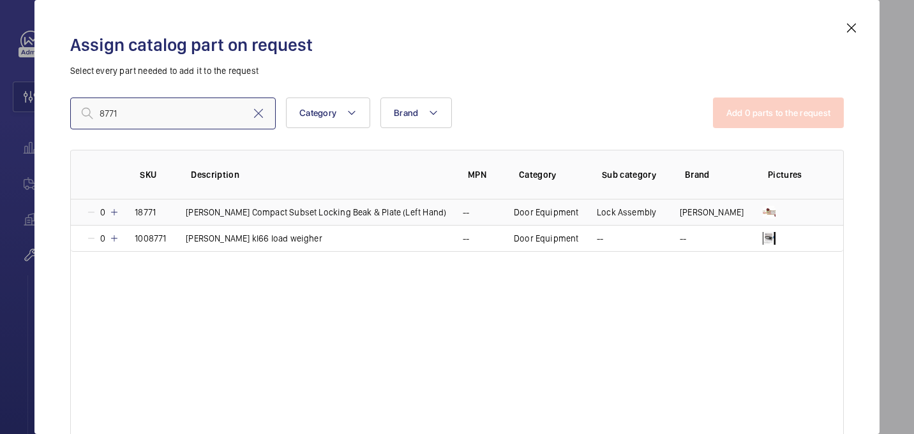
type input "8771"
click at [114, 213] on mat-icon at bounding box center [114, 212] width 10 height 10
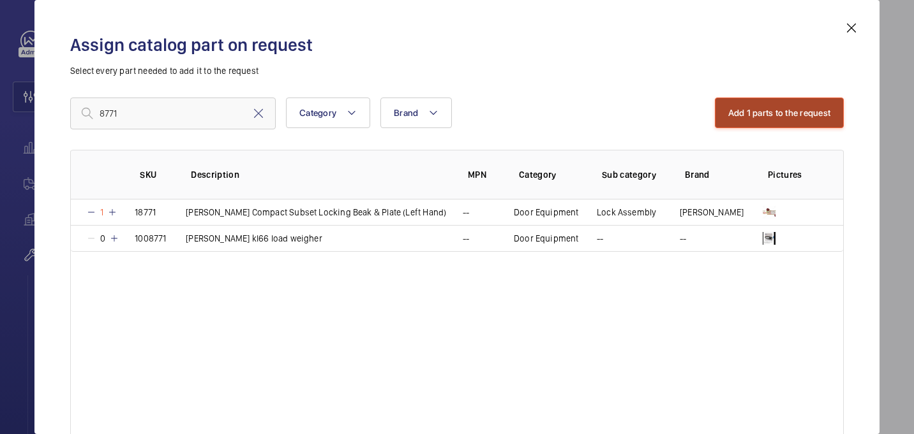
click at [790, 114] on button "Add 1 parts to the request" at bounding box center [780, 113] width 130 height 31
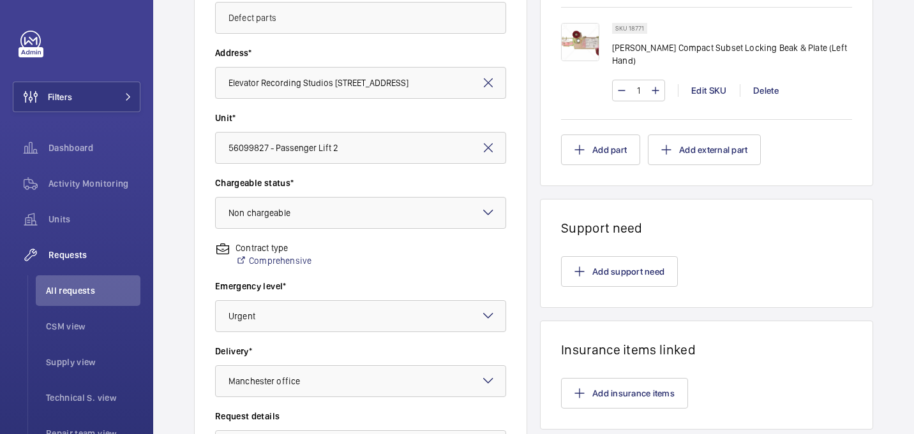
scroll to position [436, 0]
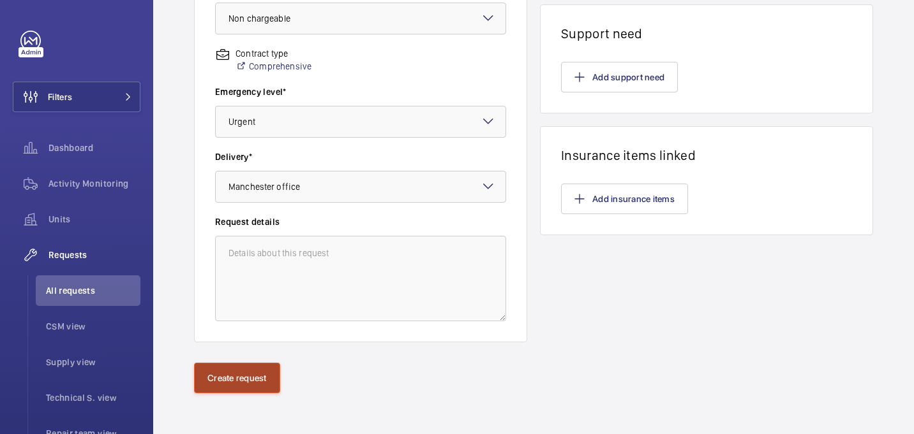
click at [262, 387] on button "Create request" at bounding box center [237, 378] width 86 height 31
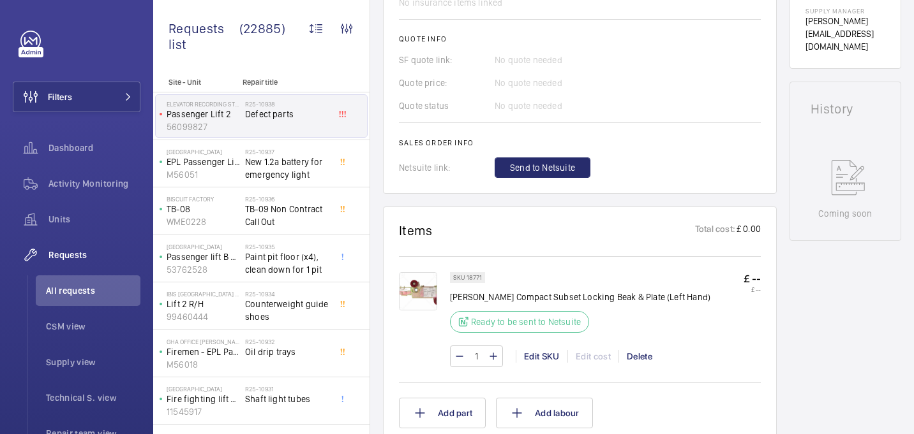
scroll to position [382, 0]
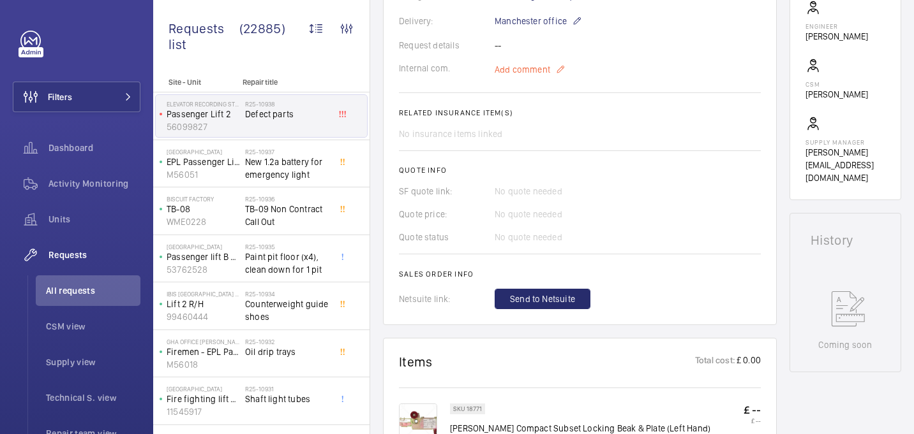
click at [510, 70] on span "Add comment" at bounding box center [522, 69] width 56 height 13
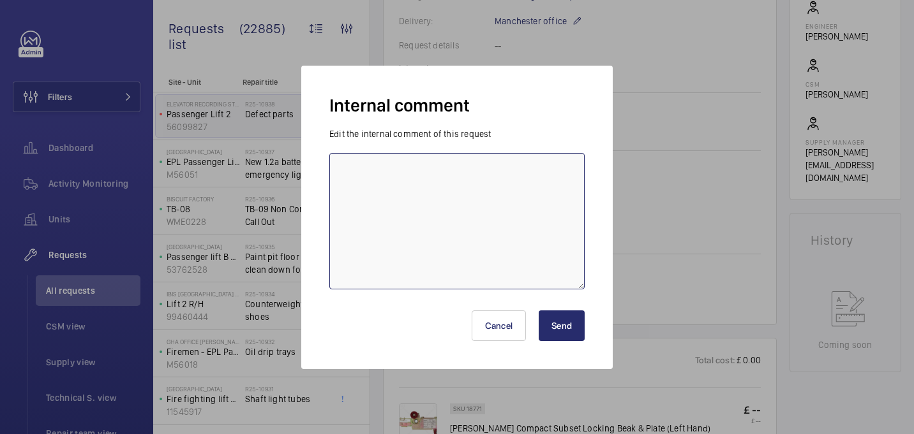
click at [464, 175] on textarea at bounding box center [456, 221] width 255 height 137
paste textarea "Locking Beak & Plate"
click at [348, 185] on textarea "New request created for Locking Beak & Plate due to ashorts have a long lead ti…" at bounding box center [456, 221] width 255 height 137
click at [467, 185] on textarea "New request created for Locking Beak & Plate due to Shorts have a long lead tim…" at bounding box center [456, 221] width 255 height 137
paste textarea "R25-10553"
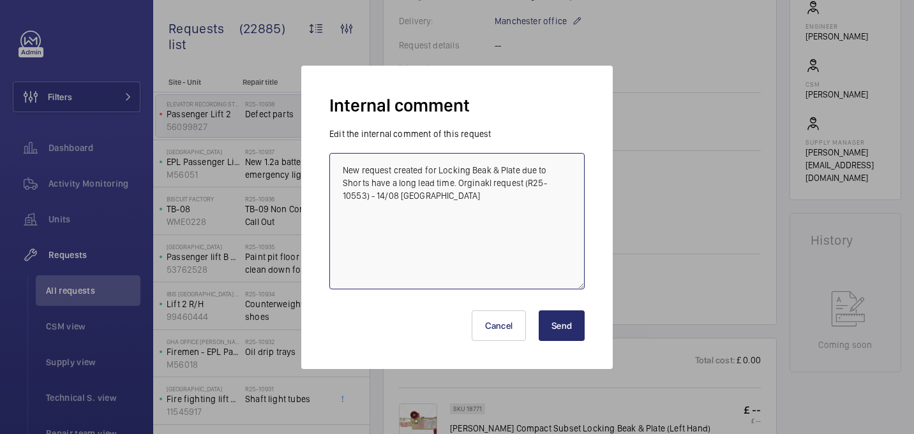
click at [487, 184] on textarea "New request created for Locking Beak & Plate due to Shorts have a long lead tim…" at bounding box center [456, 221] width 255 height 137
click at [390, 197] on textarea "New request created for Locking Beak & Plate due to Shorts have a long lead tim…" at bounding box center [456, 221] width 255 height 137
type textarea "New request created for Locking Beak & Plate due to Shorts have a long lead tim…"
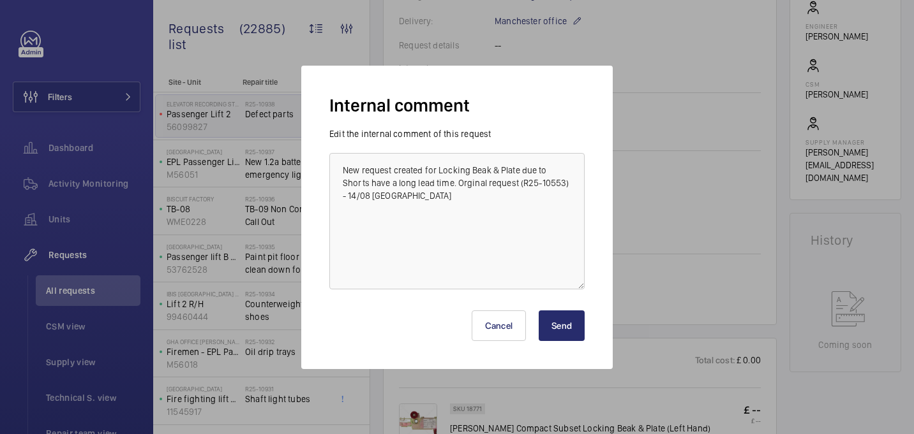
click at [576, 334] on button "Send" at bounding box center [561, 326] width 46 height 31
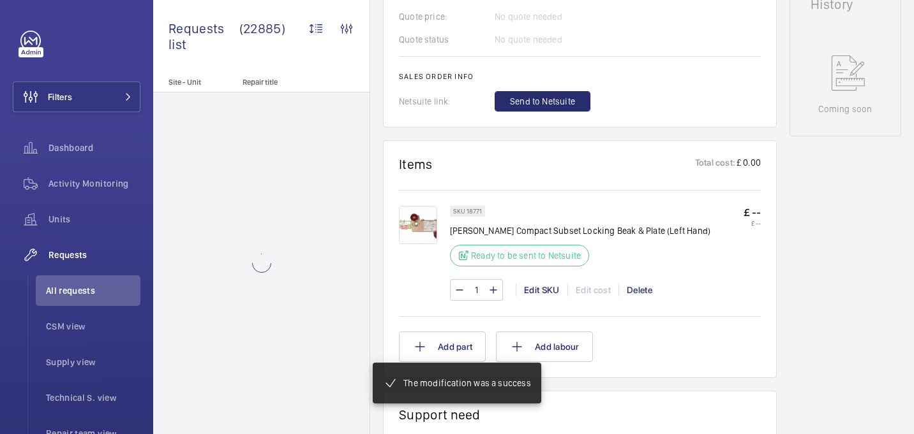
scroll to position [620, 0]
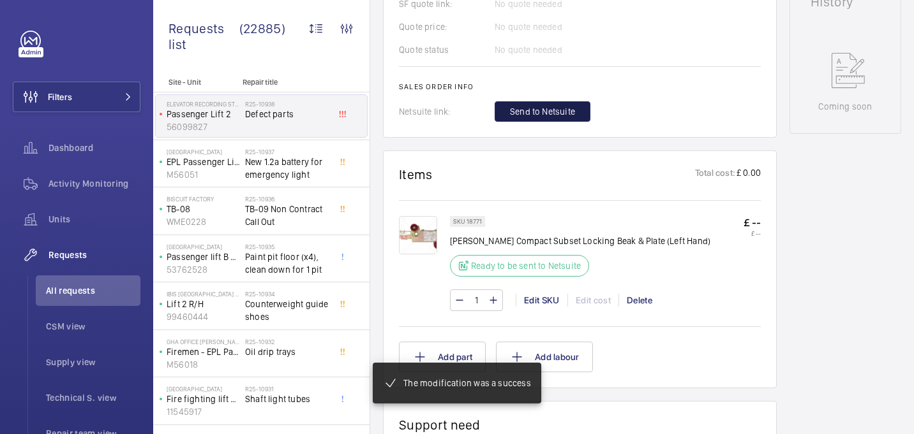
click at [534, 105] on span "Send to Netsuite" at bounding box center [542, 111] width 65 height 13
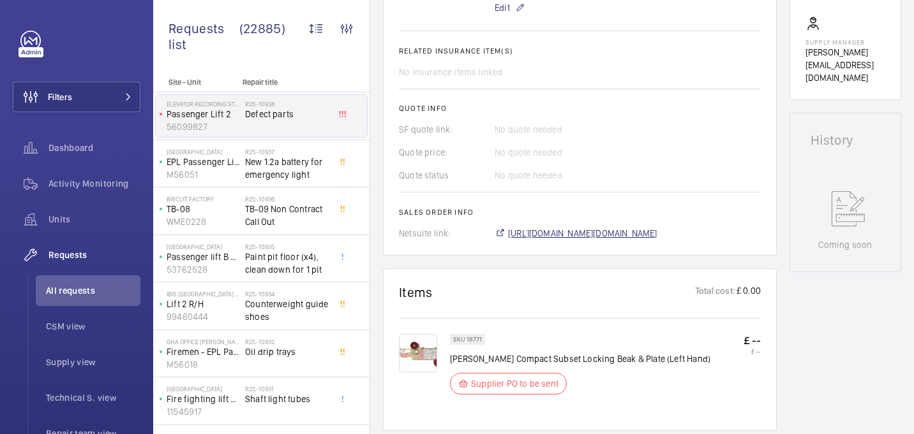
scroll to position [341, 0]
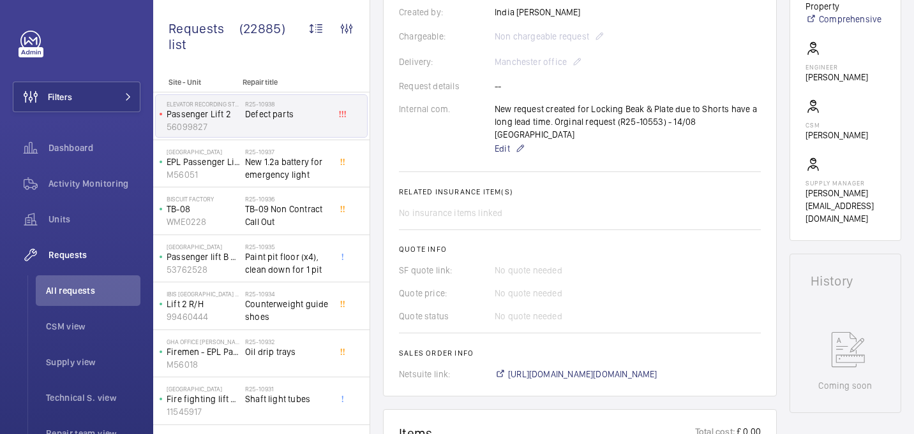
drag, startPoint x: 619, startPoint y: 107, endPoint x: 672, endPoint y: 112, distance: 52.6
click at [672, 112] on div "New request created for Locking Beak & Plate due to Shorts have a long lead tim…" at bounding box center [627, 130] width 266 height 54
copy p "Beak & Plate"
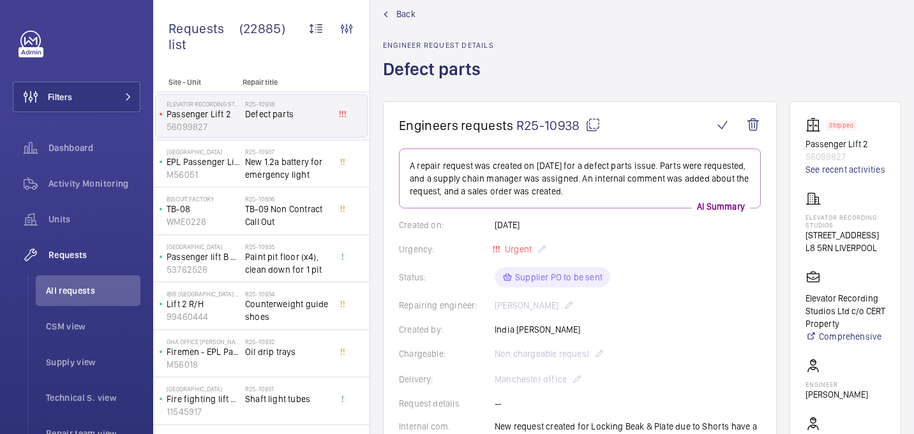
scroll to position [0, 0]
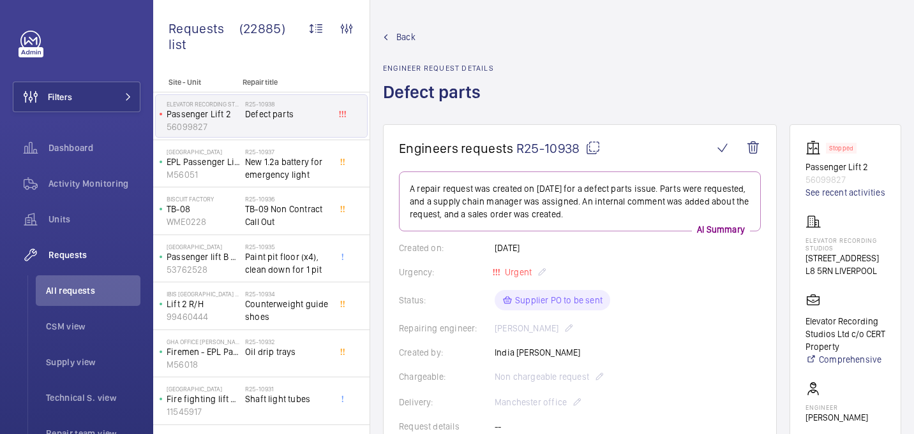
click at [591, 149] on mat-icon at bounding box center [592, 147] width 15 height 15
copy p "Beak & Plate"
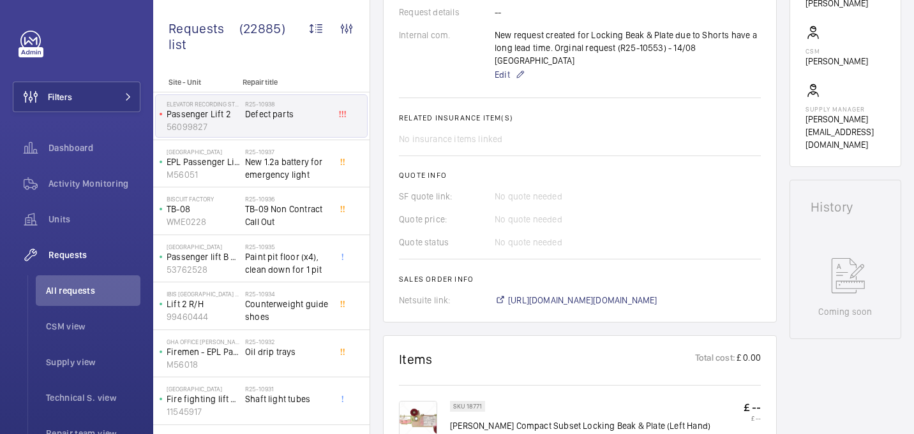
scroll to position [415, 0]
click at [546, 293] on span "https://6461500.app.netsuite.com/app/accounting/transactions/salesord.nl?id=290…" at bounding box center [582, 299] width 149 height 13
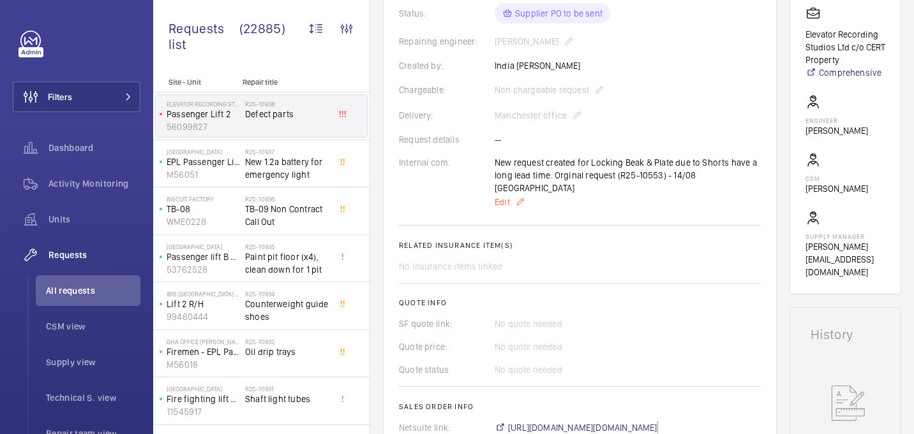
scroll to position [0, 0]
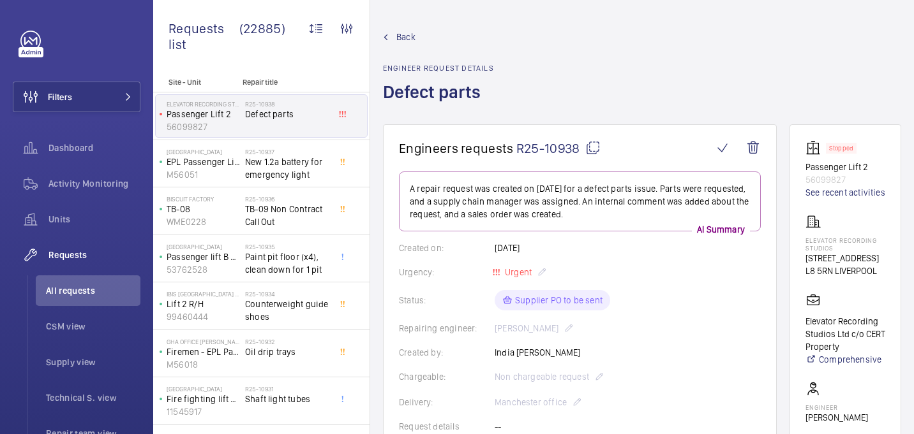
click at [823, 252] on p "Elevator Recording Studios" at bounding box center [845, 244] width 80 height 15
copy p "Elevator Recording Studios"
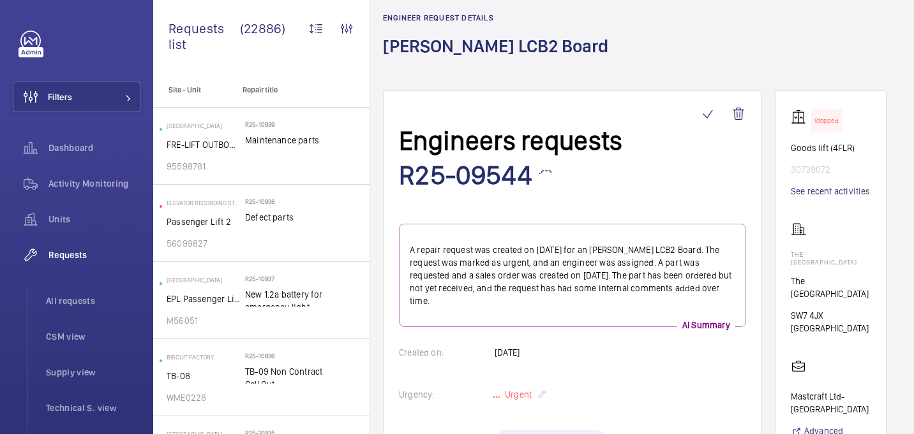
scroll to position [52, 0]
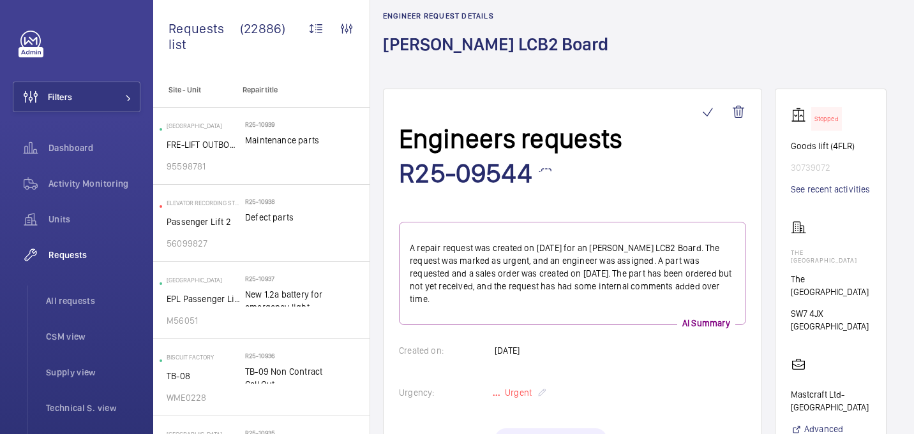
click at [552, 157] on mat-icon at bounding box center [544, 164] width 15 height 15
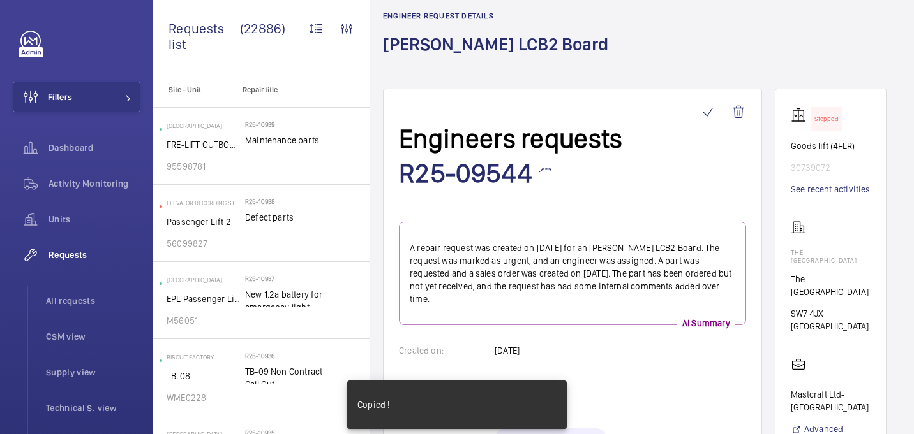
click at [464, 41] on h1 "[PERSON_NAME] LCB2 Board" at bounding box center [499, 55] width 233 height 44
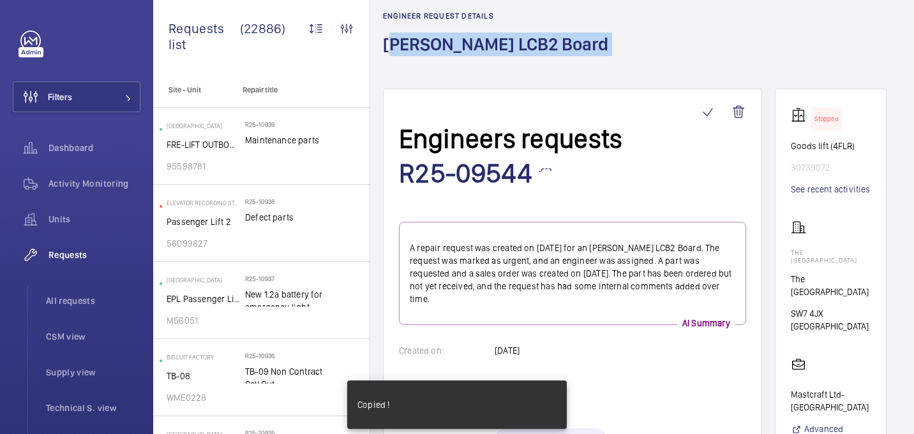
click at [464, 41] on h1 "[PERSON_NAME] LCB2 Board" at bounding box center [499, 55] width 233 height 44
copy h1 "[PERSON_NAME] LCB2 Board"
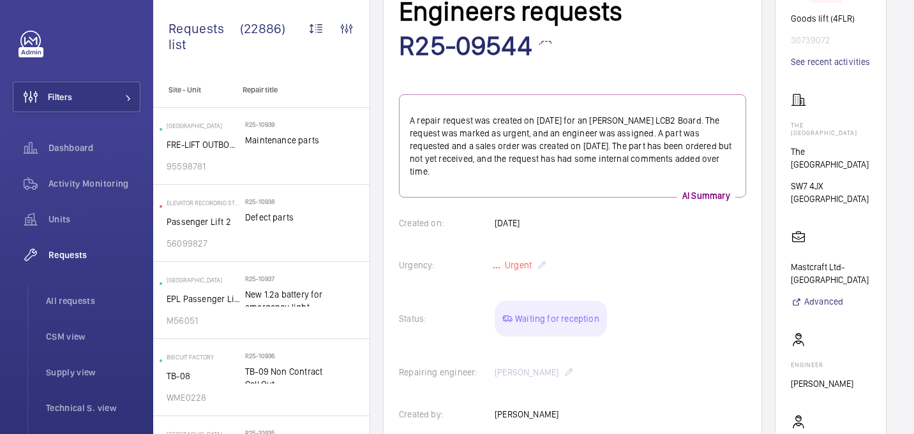
scroll to position [173, 0]
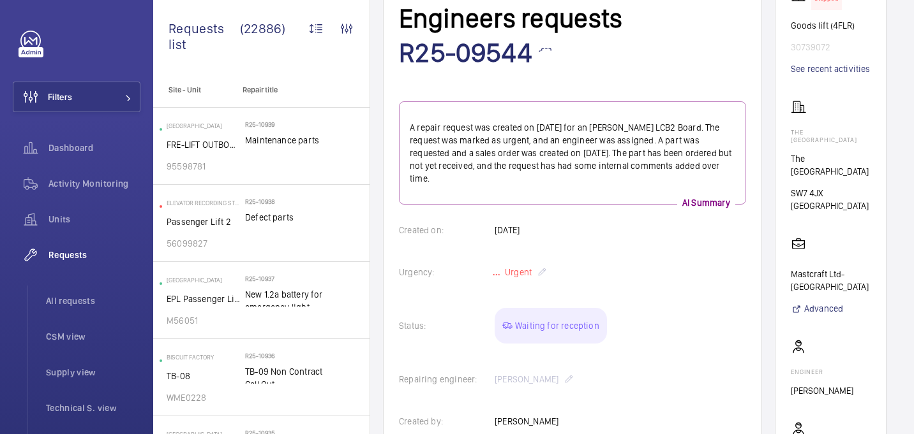
click at [813, 152] on p "The [GEOGRAPHIC_DATA]" at bounding box center [830, 165] width 80 height 26
click at [815, 128] on p "The [GEOGRAPHIC_DATA]" at bounding box center [830, 135] width 80 height 15
copy p "The [GEOGRAPHIC_DATA]"
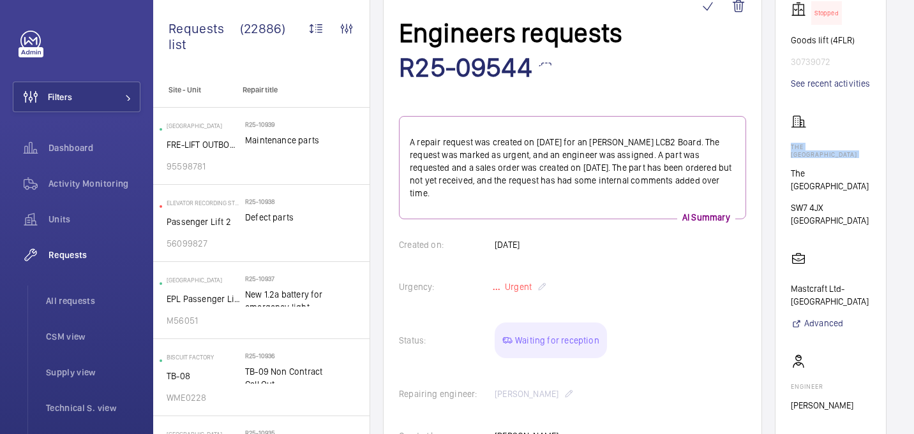
scroll to position [157, 0]
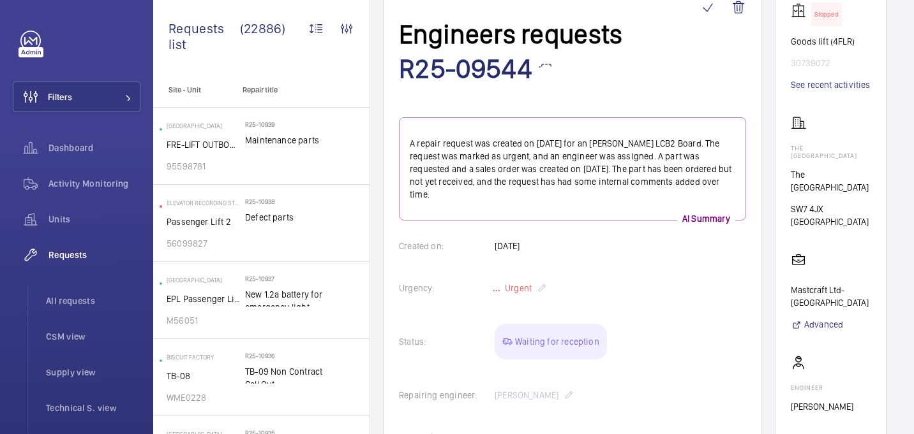
click at [822, 57] on p "30739072" at bounding box center [830, 63] width 80 height 13
copy p "30739072"
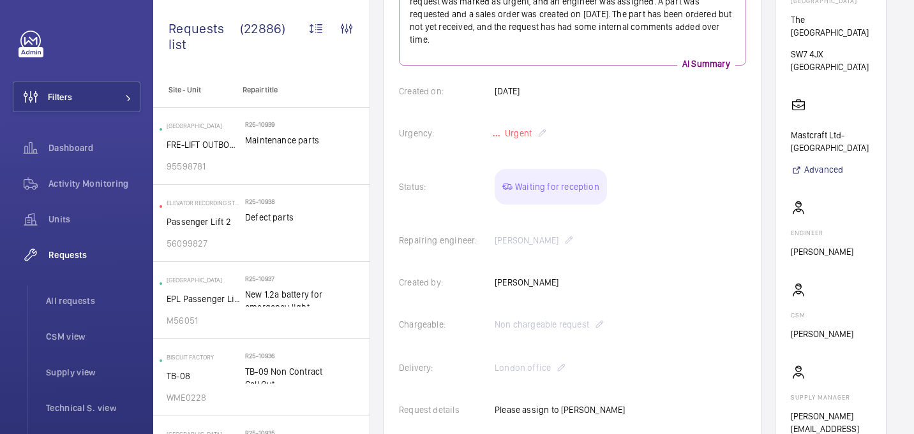
scroll to position [742, 0]
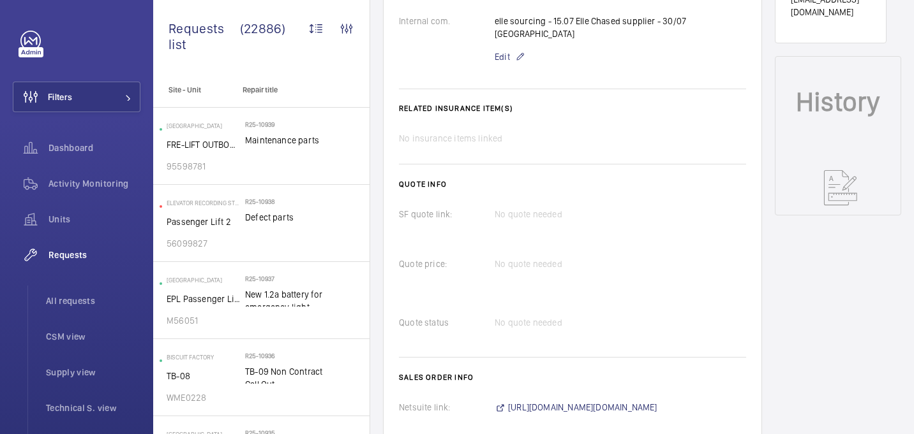
drag, startPoint x: 464, startPoint y: 67, endPoint x: 493, endPoint y: 70, distance: 29.5
copy p "1005118"
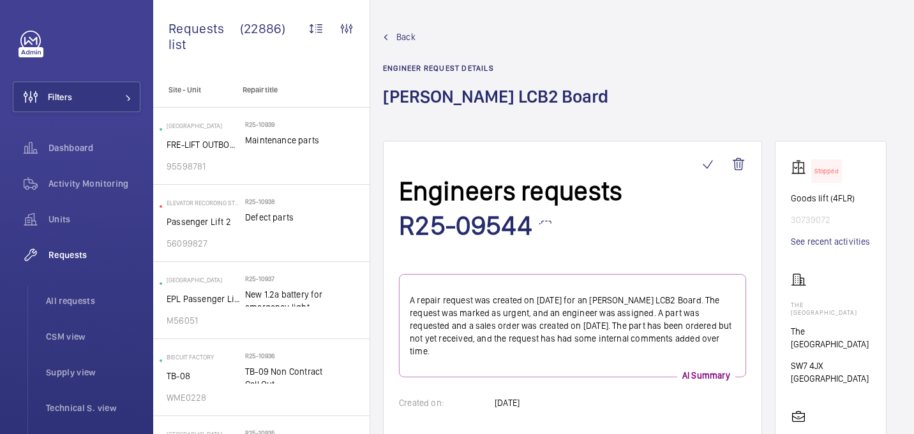
drag, startPoint x: 593, startPoint y: 141, endPoint x: 576, endPoint y: 8, distance: 134.4
click at [552, 209] on mat-icon at bounding box center [544, 216] width 15 height 15
copy p "1005118"
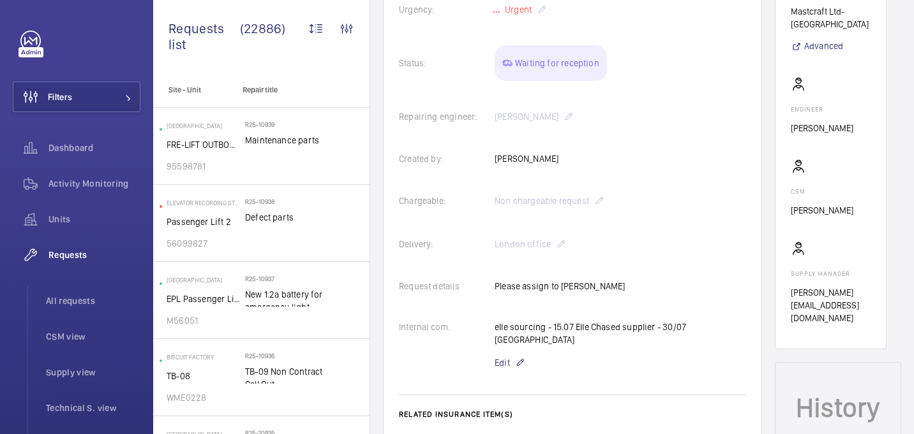
click at [78, 286] on li "All requests" at bounding box center [88, 301] width 105 height 31
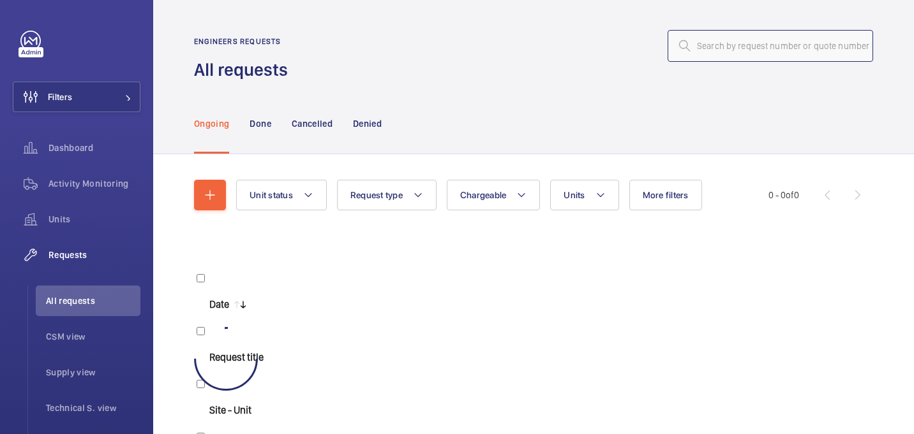
click at [762, 45] on input "text" at bounding box center [769, 46] width 205 height 32
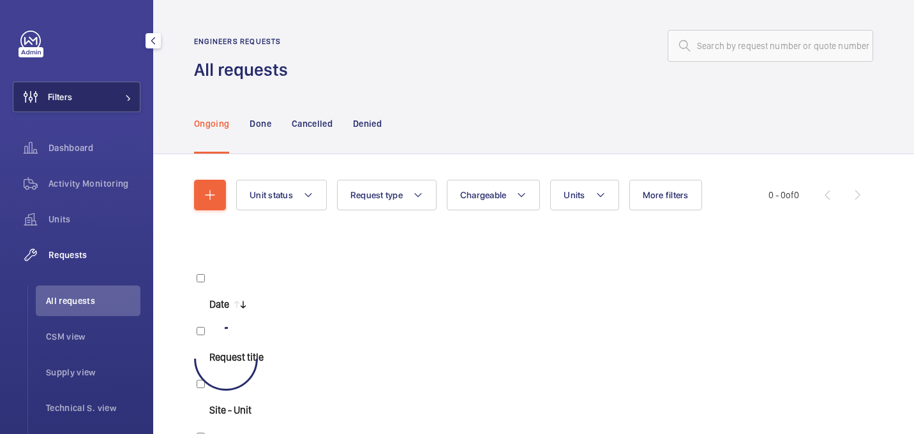
click at [113, 94] on button "Filters" at bounding box center [77, 97] width 128 height 31
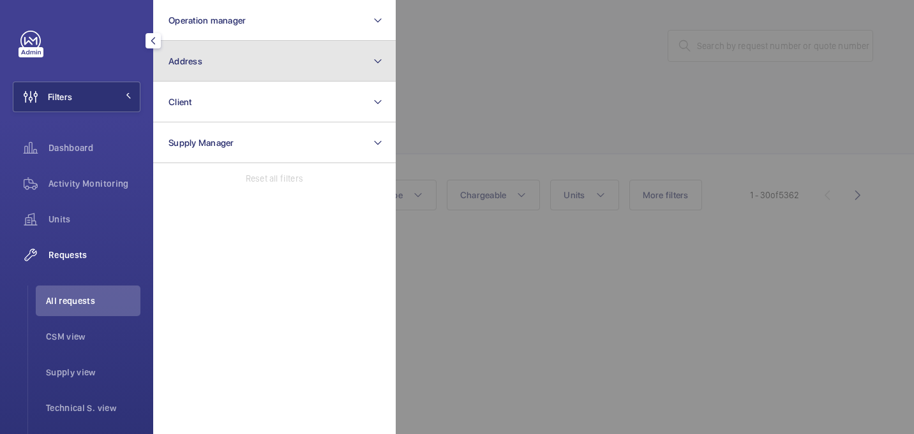
click at [244, 69] on button "Address" at bounding box center [274, 61] width 242 height 41
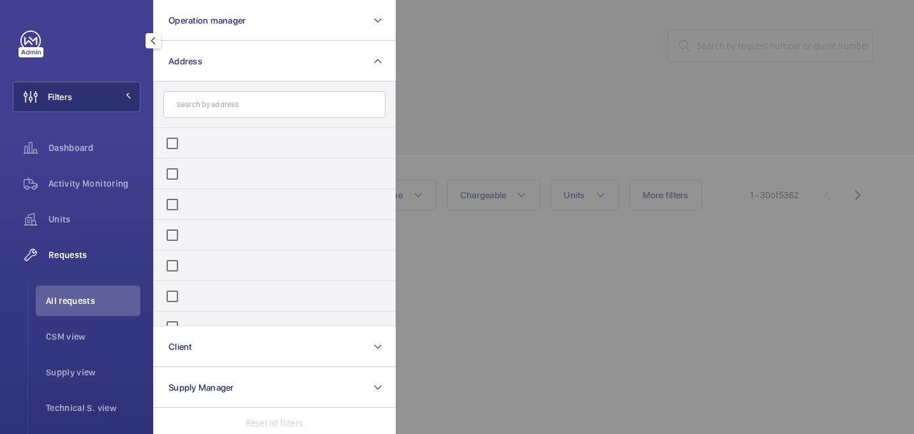
type input "Flats 1-23, Soda Court"
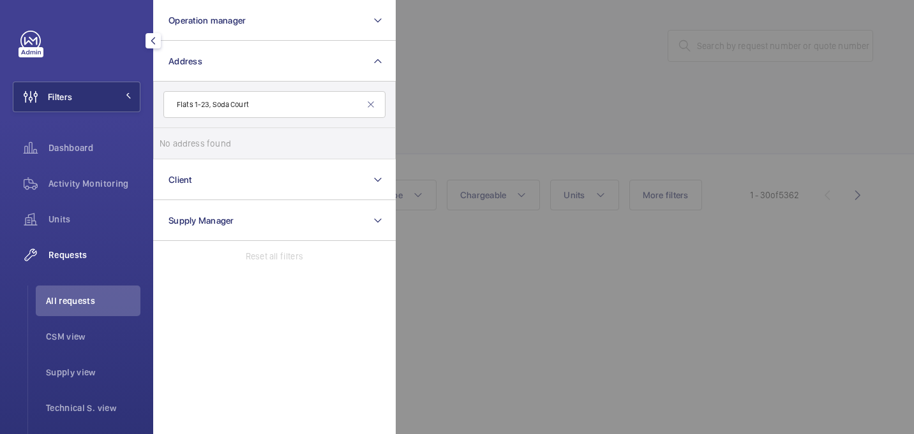
drag, startPoint x: 210, startPoint y: 105, endPoint x: 144, endPoint y: 101, distance: 65.8
click at [144, 101] on div "Filters Operation manager Address Flats 1-23, Soda Court No address found Reset…" at bounding box center [76, 217] width 153 height 434
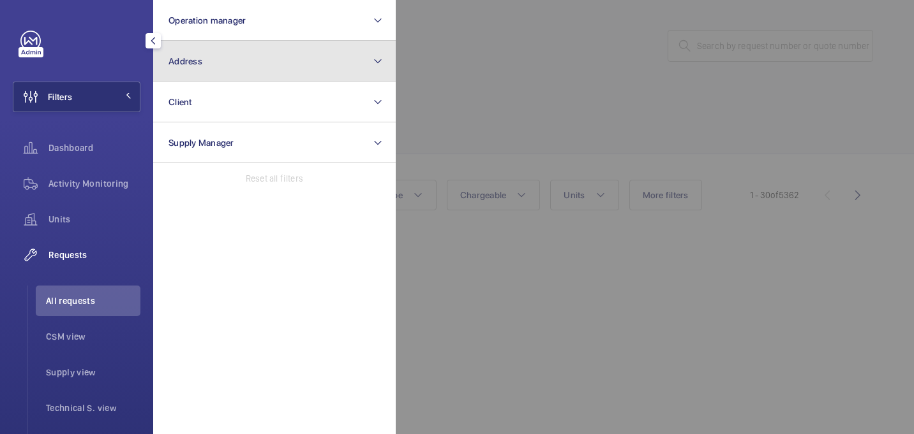
click at [236, 66] on button "Address" at bounding box center [274, 61] width 242 height 41
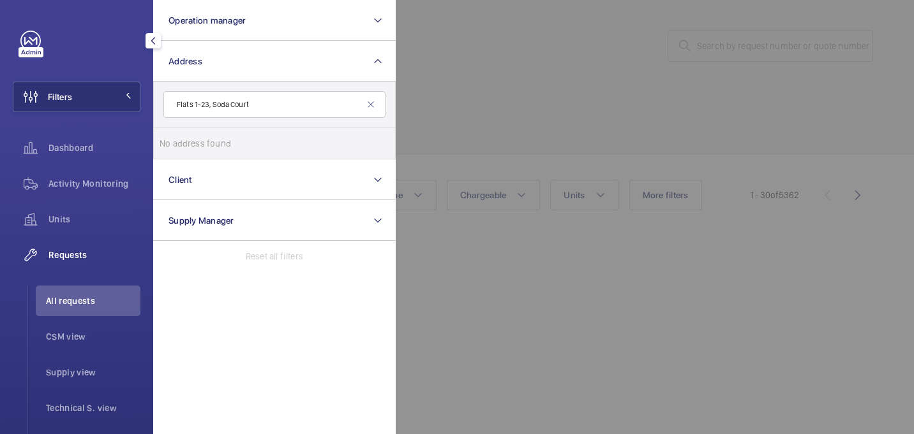
drag, startPoint x: 211, startPoint y: 103, endPoint x: 170, endPoint y: 103, distance: 40.8
click at [170, 103] on input "Flats 1-23, Soda Court" at bounding box center [274, 104] width 222 height 27
type input "Soda Court"
click at [193, 144] on span "Soda Court - High Risk Building - Soda Court , LONDON E1 0FE" at bounding box center [193, 146] width 0 height 10
click at [185, 144] on input "Soda Court - High Risk Building - Soda Court , LONDON E1 0FE" at bounding box center [172, 144] width 26 height 26
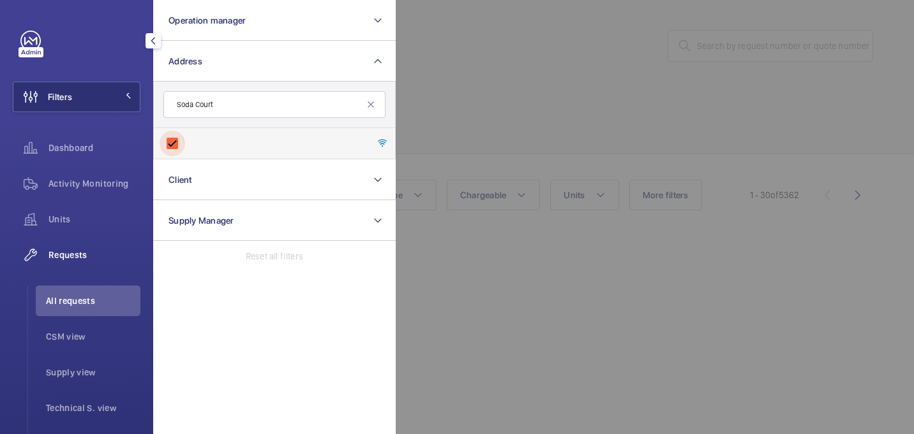
checkbox input "true"
click at [523, 88] on div at bounding box center [853, 217] width 914 height 434
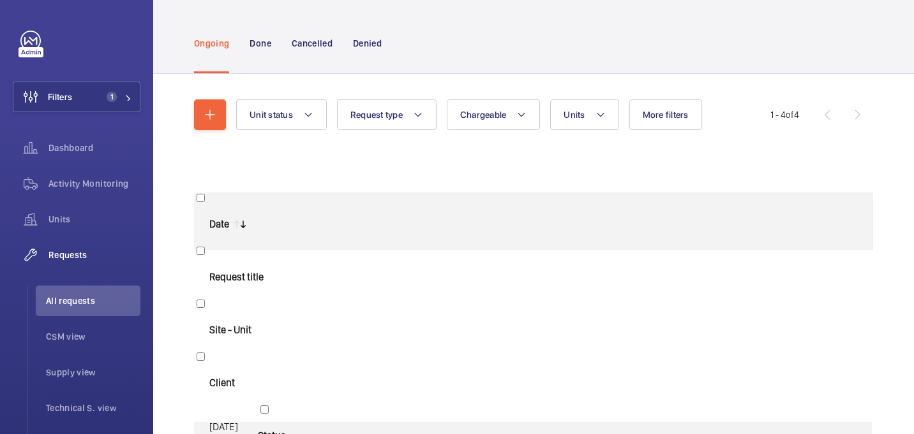
scroll to position [82, 0]
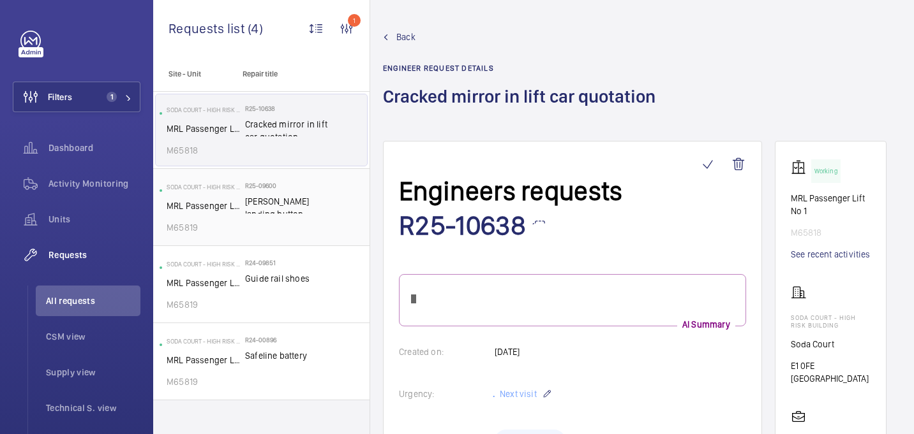
click at [279, 195] on span "Schindler landing button" at bounding box center [287, 204] width 84 height 19
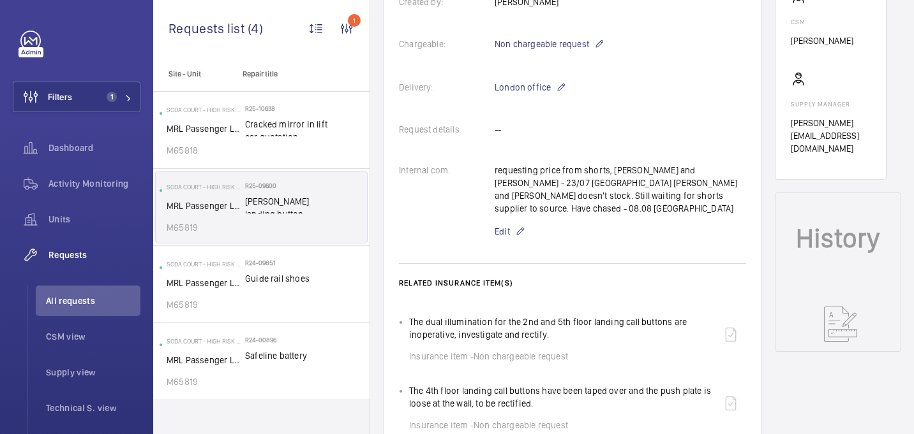
scroll to position [343, 0]
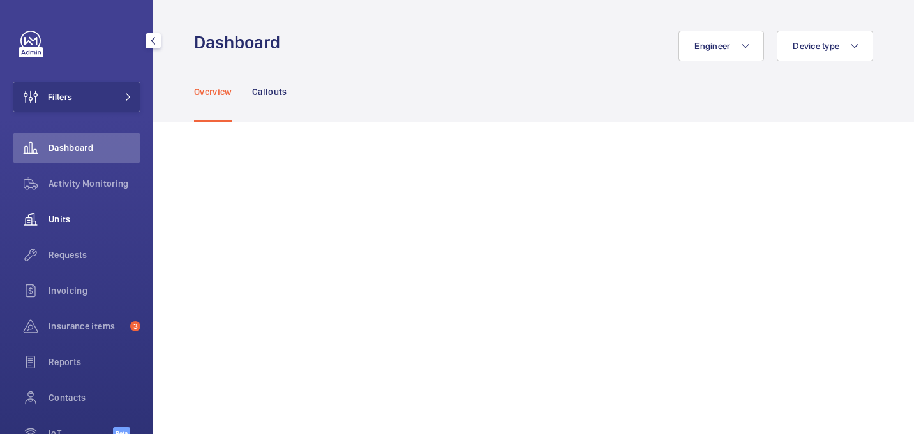
click at [38, 265] on wm-front-icon-button at bounding box center [31, 255] width 36 height 31
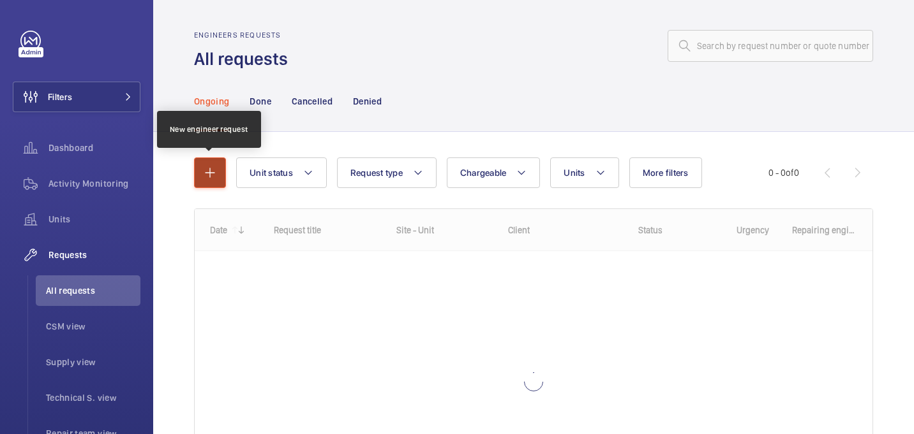
click at [212, 174] on mat-icon "button" at bounding box center [209, 172] width 15 height 15
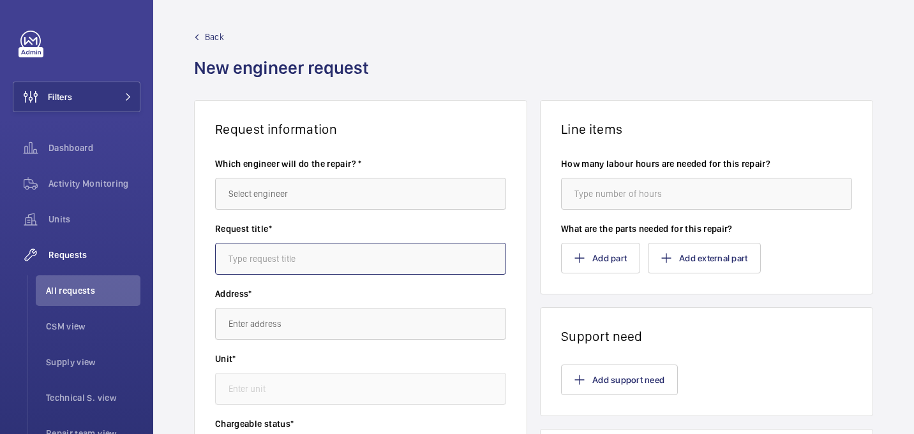
click at [293, 252] on input "text" at bounding box center [360, 259] width 291 height 32
paste input "[PERSON_NAME] LCB2 Board"
type input "[PERSON_NAME] LCB2 Board"
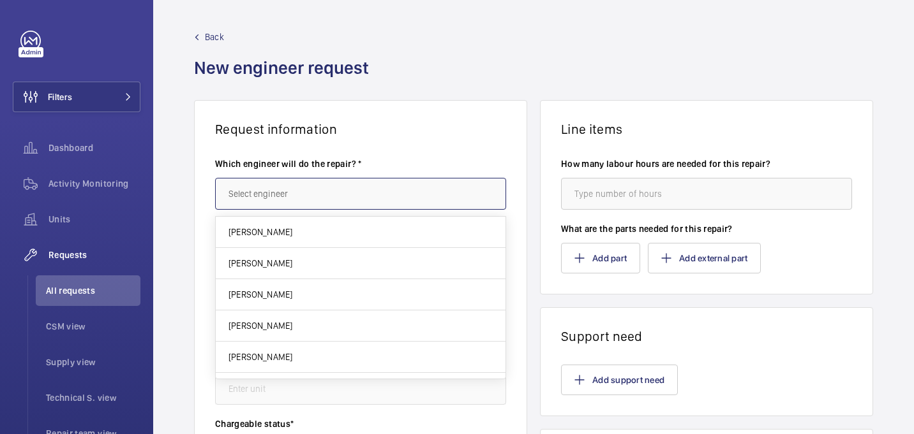
click at [380, 189] on input "text" at bounding box center [360, 194] width 291 height 32
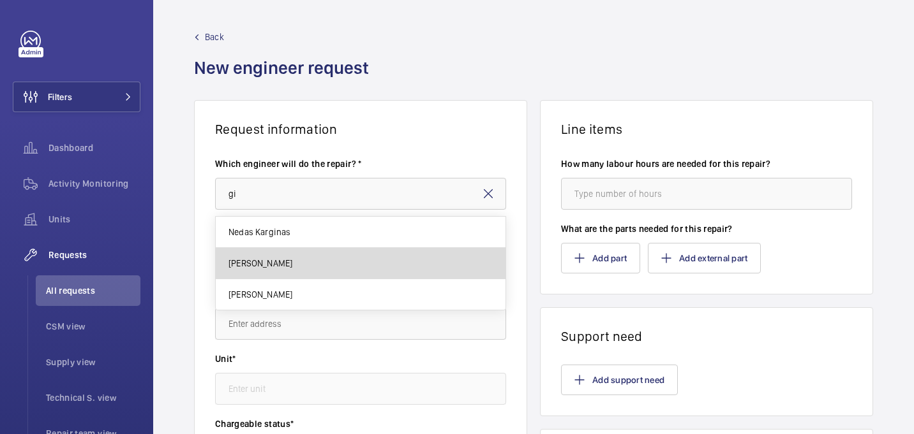
click at [305, 258] on mat-option "Gianluca Storti" at bounding box center [361, 263] width 290 height 31
type input "Gianluca Storti"
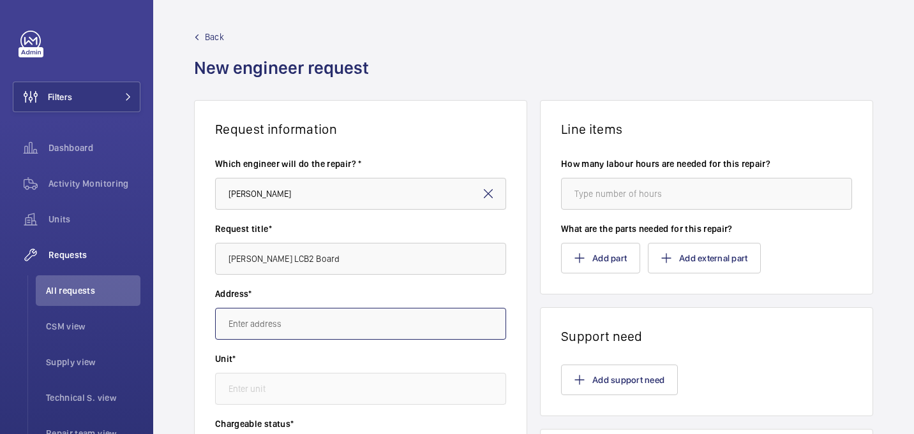
click at [269, 336] on input "text" at bounding box center [360, 324] width 291 height 32
paste input "The [GEOGRAPHIC_DATA]"
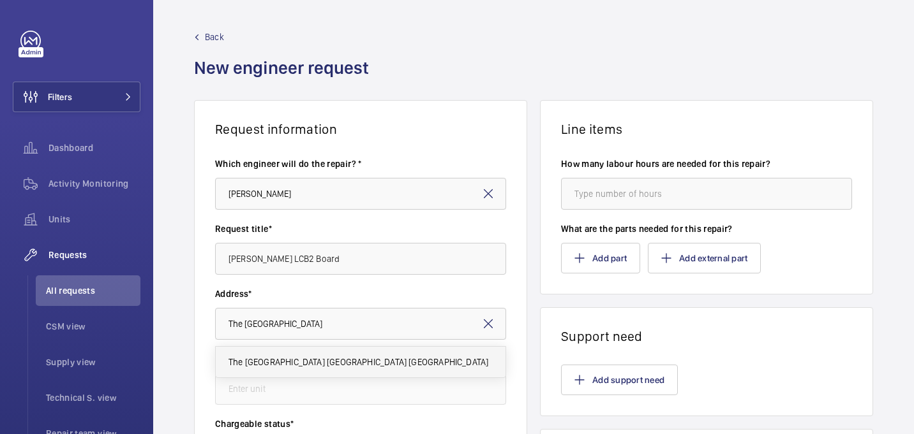
click at [302, 362] on span "The Bentley Hotel The Bentley Hotel London, SW7 4JX LONDON" at bounding box center [358, 362] width 260 height 13
type input "The Bentley Hotel The Bentley Hotel London, SW7 4JX LONDON"
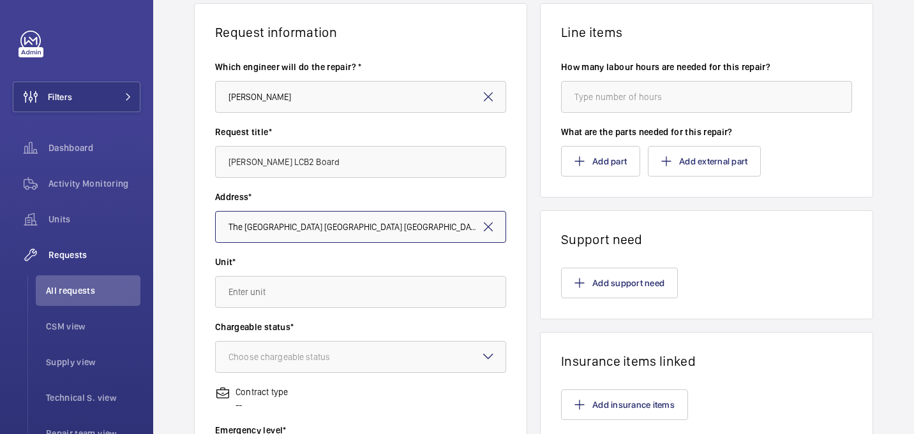
scroll to position [108, 0]
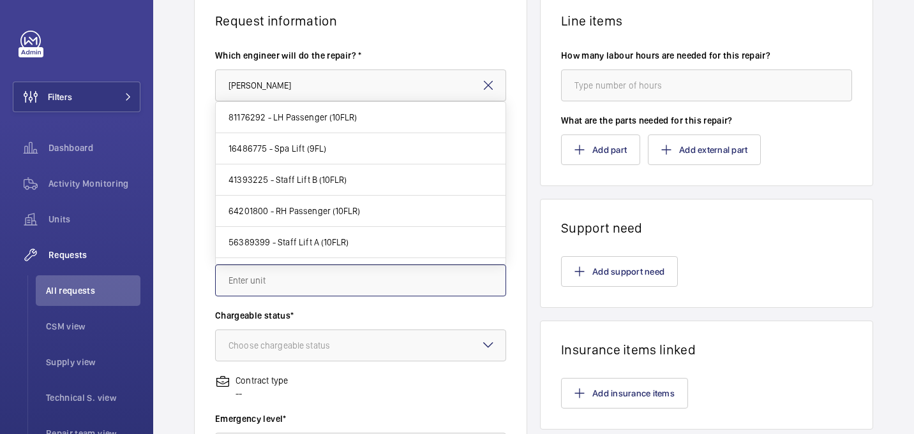
click at [325, 278] on input "text" at bounding box center [360, 281] width 291 height 32
paste input "30739072"
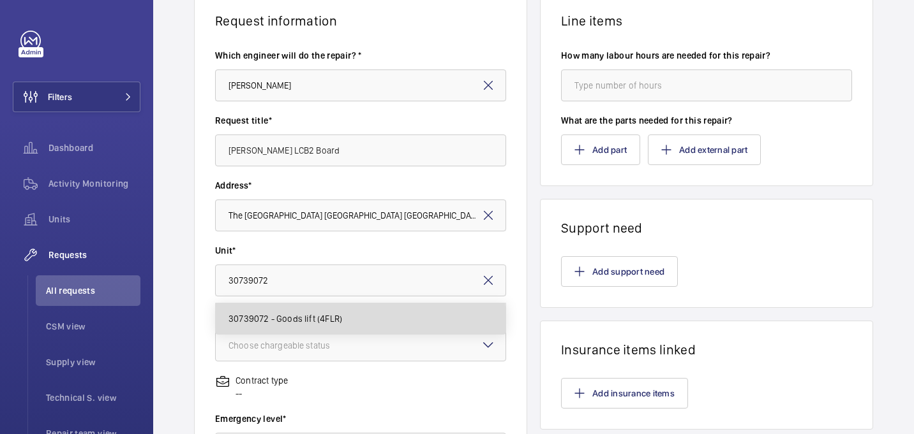
click at [308, 323] on span "30739072 - Goods lift (4FLR)" at bounding box center [285, 319] width 114 height 13
type input "30739072 - Goods lift (4FLR)"
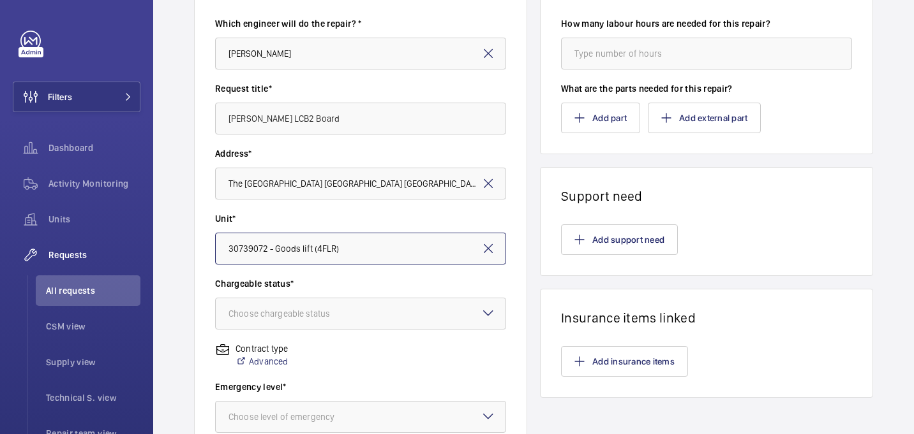
scroll to position [151, 0]
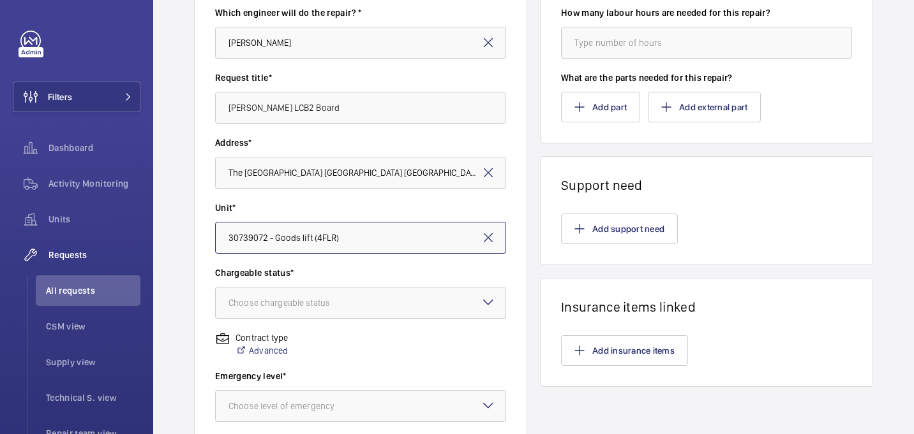
click at [298, 303] on div "Choose chargeable status" at bounding box center [294, 303] width 133 height 13
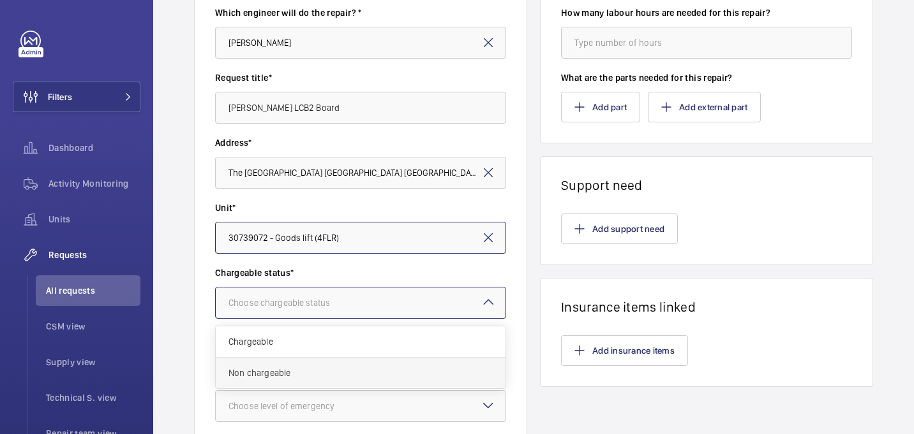
click at [293, 376] on span "Non chargeable" at bounding box center [360, 373] width 264 height 13
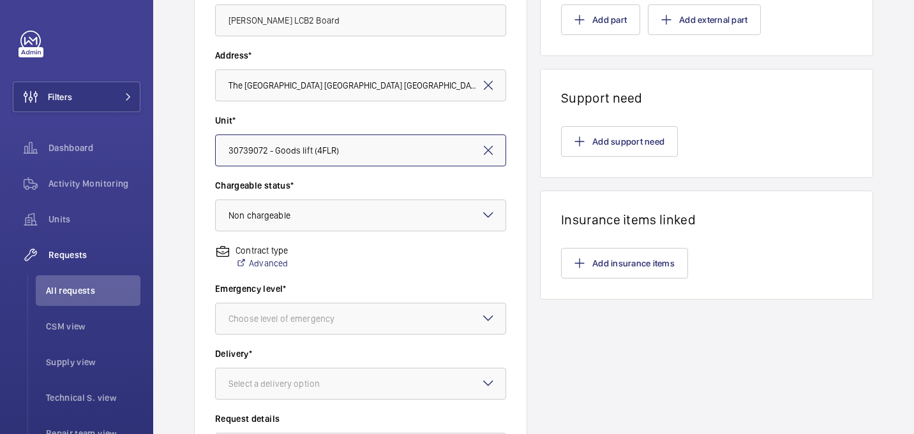
scroll to position [341, 0]
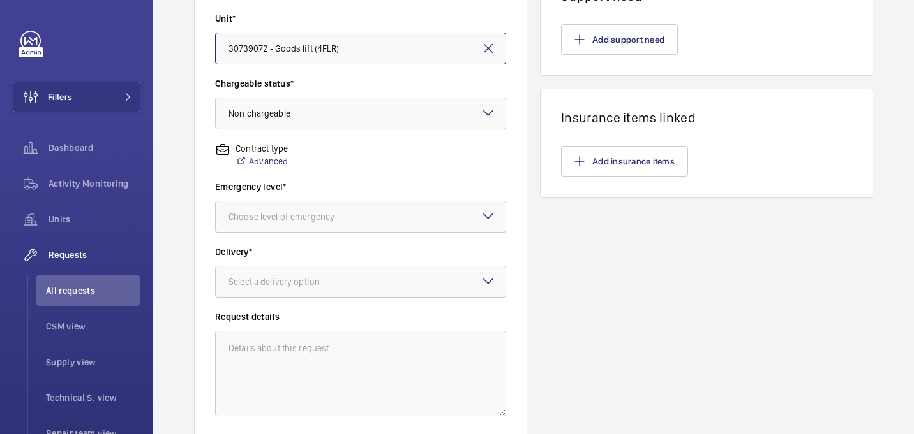
click at [320, 219] on div "Choose level of emergency" at bounding box center [297, 217] width 138 height 13
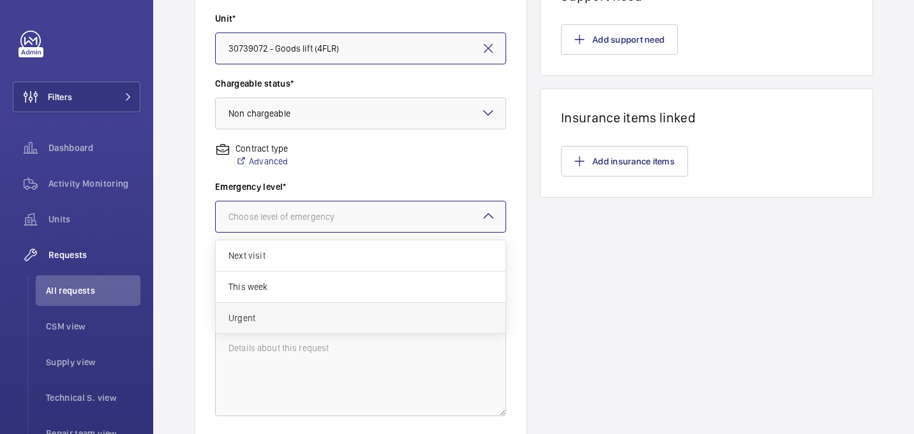
click at [290, 321] on span "Urgent" at bounding box center [360, 318] width 264 height 13
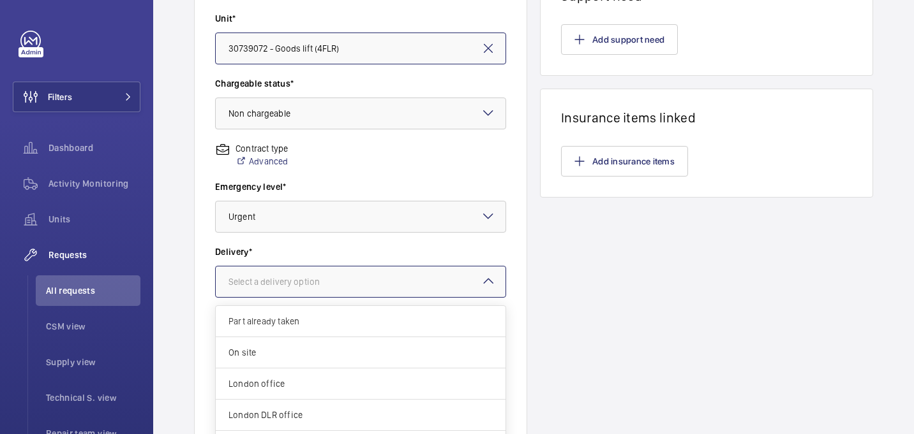
click at [290, 287] on div "Select a delivery option" at bounding box center [289, 282] width 123 height 13
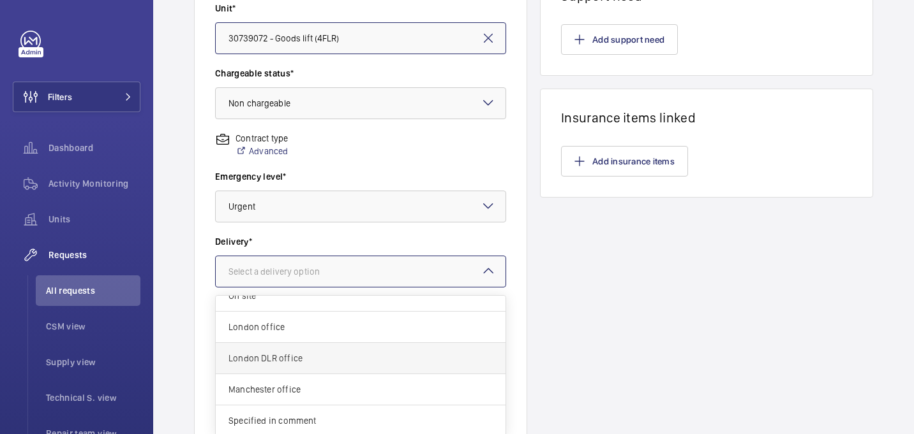
scroll to position [436, 0]
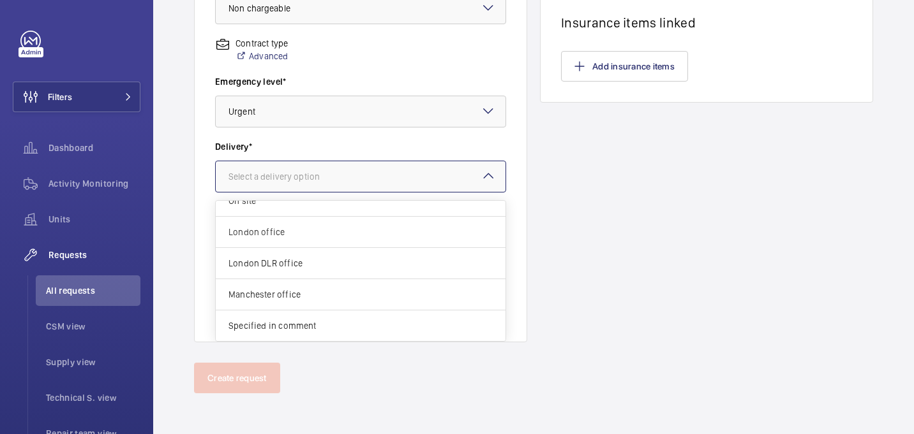
click at [288, 243] on div "London office" at bounding box center [361, 232] width 290 height 31
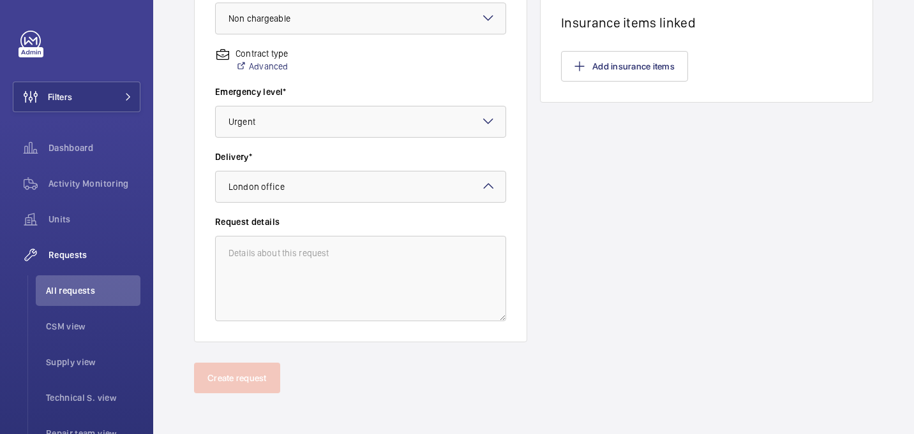
scroll to position [0, 0]
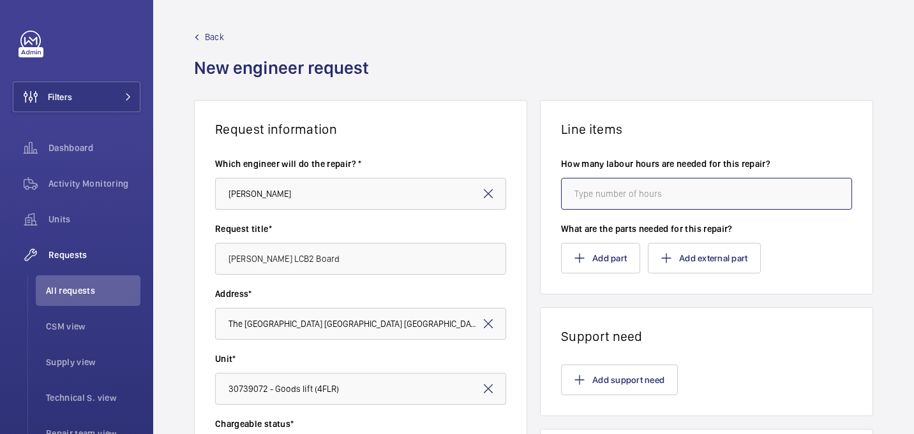
click at [658, 193] on input "number" at bounding box center [706, 194] width 291 height 32
click at [602, 261] on button "Add part" at bounding box center [600, 258] width 79 height 31
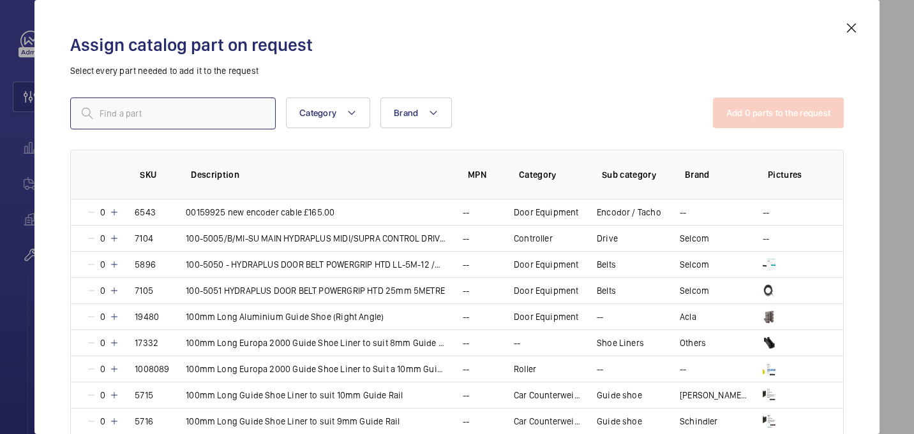
click at [164, 115] on input "text" at bounding box center [172, 114] width 205 height 32
paste input "1005118"
click at [105, 114] on input "1005118" at bounding box center [172, 114] width 205 height 32
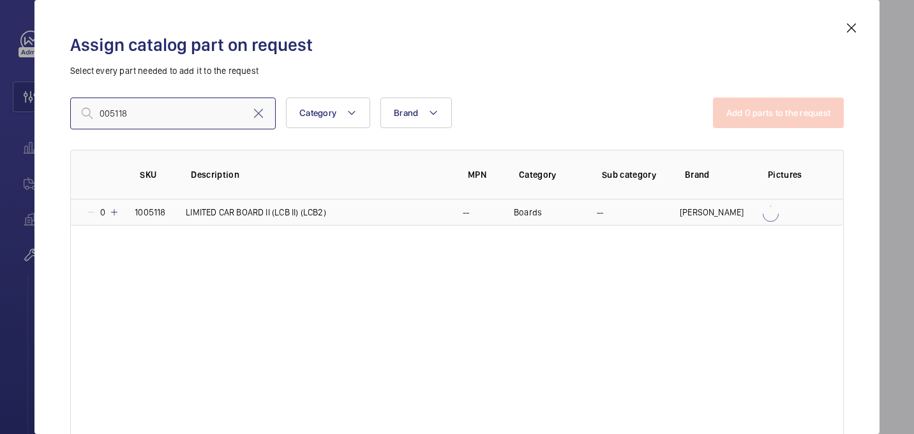
type input "005118"
click at [115, 214] on mat-icon at bounding box center [114, 212] width 10 height 10
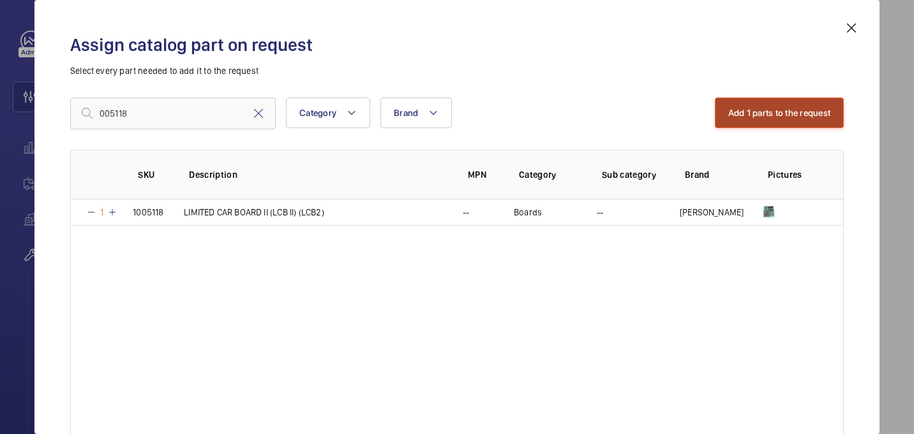
click at [773, 110] on button "Add 1 parts to the request" at bounding box center [780, 113] width 130 height 31
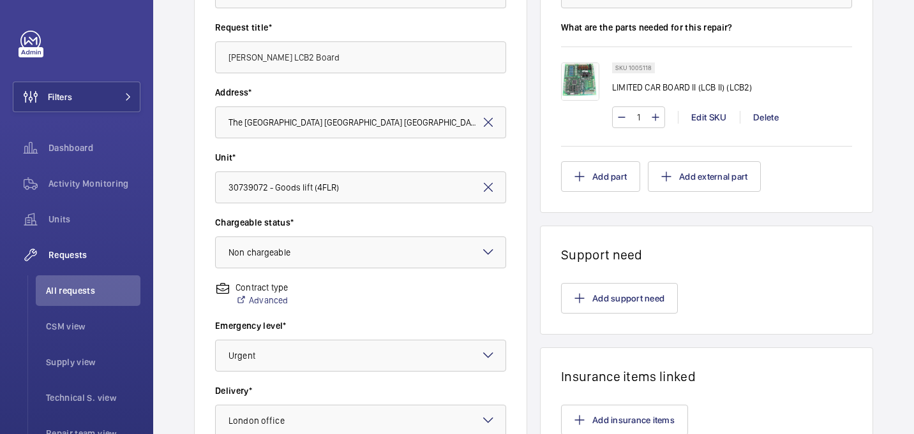
scroll to position [436, 0]
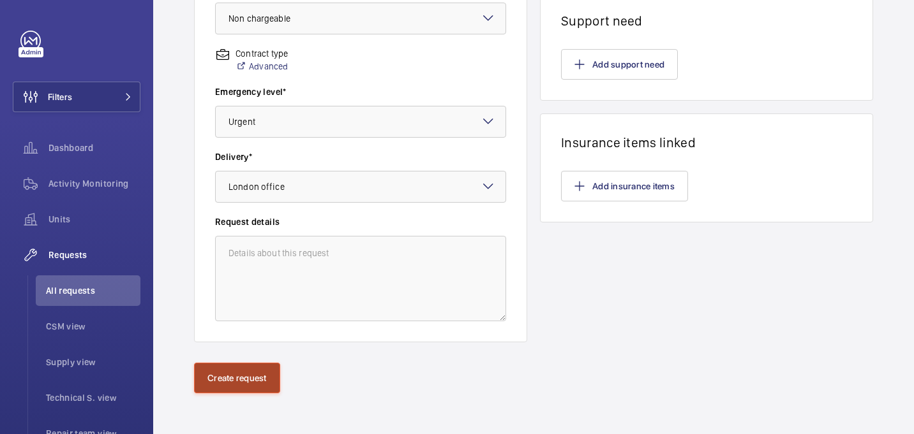
click at [220, 383] on button "Create request" at bounding box center [237, 378] width 86 height 31
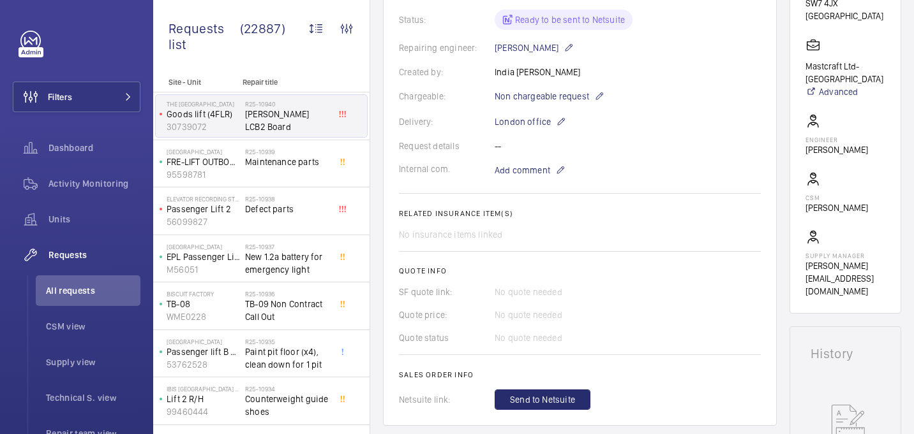
scroll to position [239, 0]
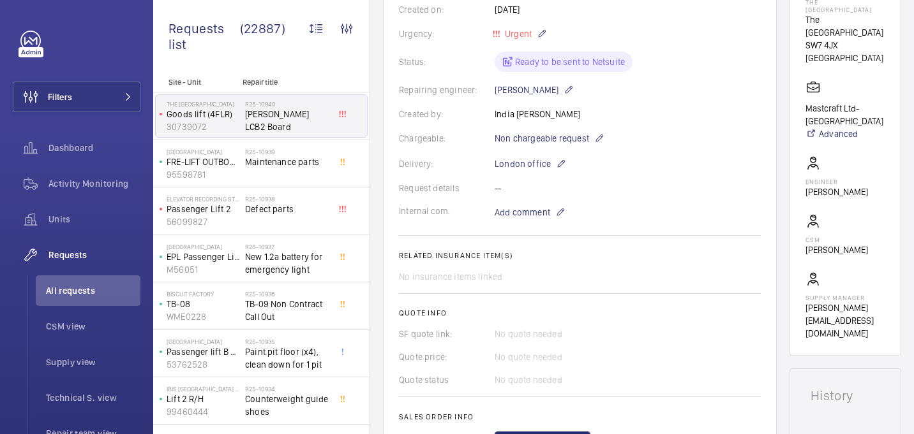
click at [498, 190] on div "Request details --" at bounding box center [580, 188] width 362 height 13
click at [537, 223] on wm-front-card-body "A repair request was created on 2025-08-14 for an OTIS LCB2 Board. The request …" at bounding box center [580, 192] width 362 height 519
click at [530, 216] on span "Add comment" at bounding box center [522, 212] width 56 height 13
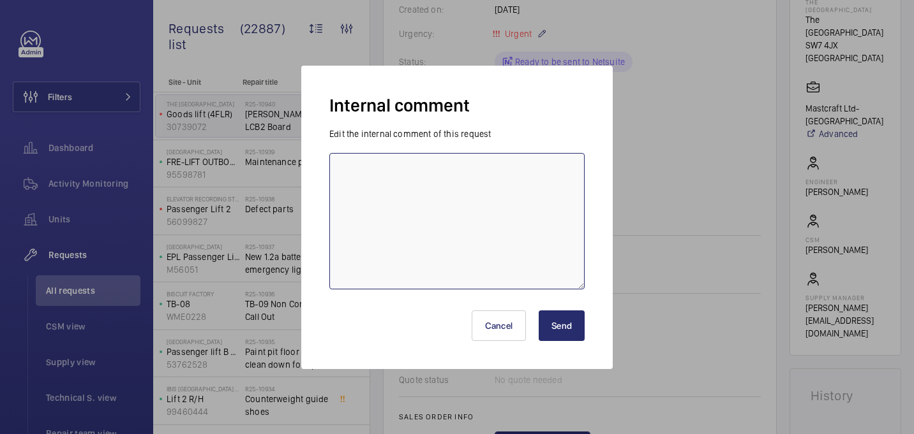
click at [417, 251] on textarea at bounding box center [456, 221] width 255 height 137
paste textarea "1005118"
paste textarea "R25-09544"
type textarea "Reorder for R25-09544 as its not able to be found - 14/08 india"
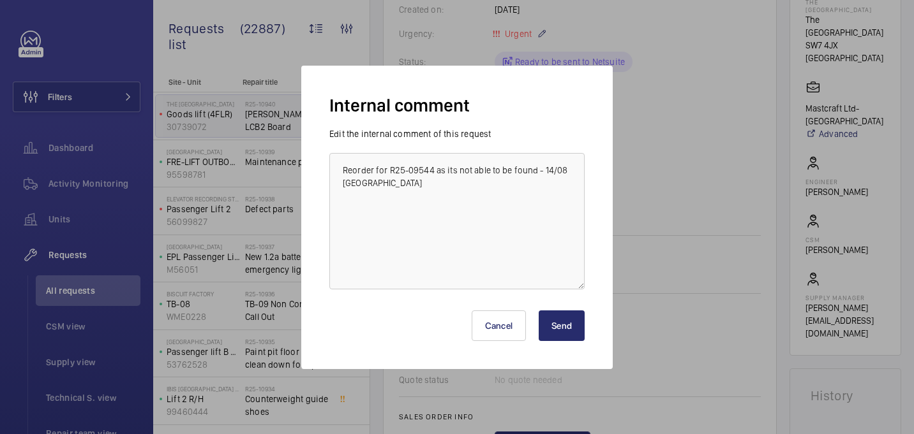
click at [569, 335] on button "Send" at bounding box center [561, 326] width 46 height 31
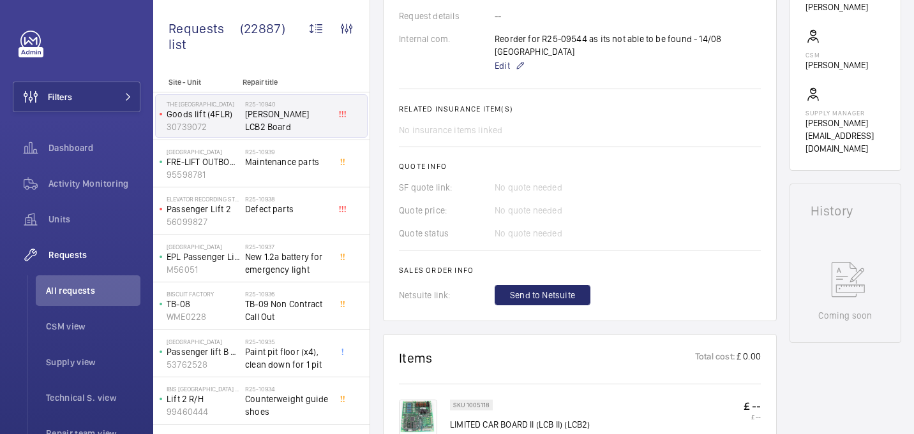
scroll to position [470, 0]
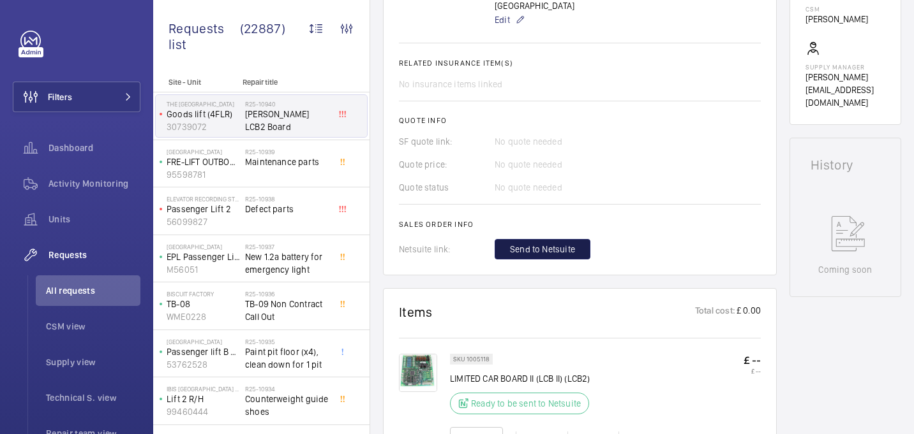
click at [544, 243] on span "Send to Netsuite" at bounding box center [542, 249] width 65 height 13
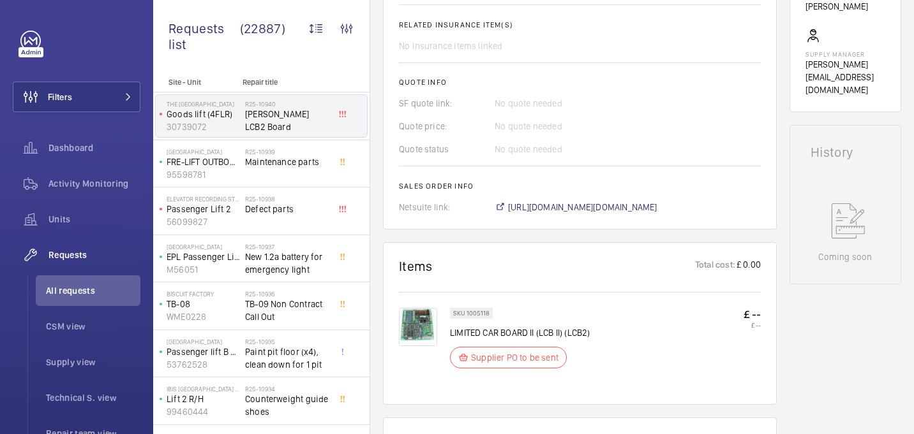
scroll to position [495, 0]
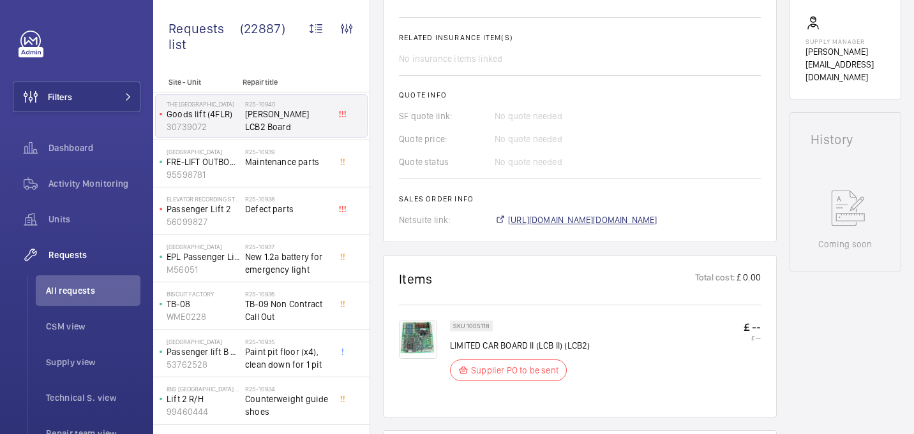
click at [571, 214] on span "https://6461500.app.netsuite.com/app/accounting/transactions/salesord.nl?id=290…" at bounding box center [582, 220] width 149 height 13
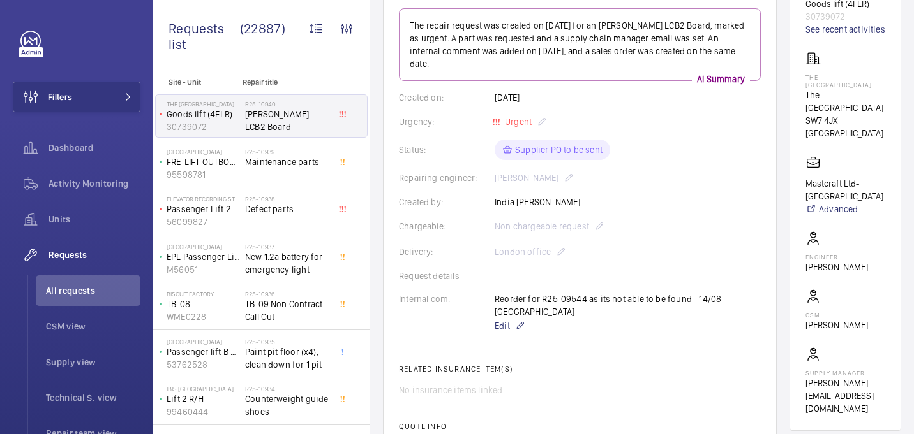
scroll to position [154, 0]
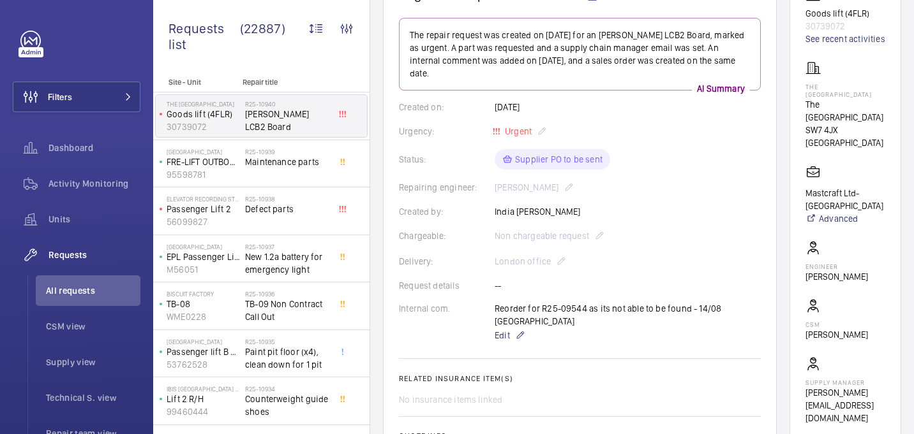
click at [834, 98] on p "The [GEOGRAPHIC_DATA]" at bounding box center [845, 90] width 80 height 15
copy p "The [GEOGRAPHIC_DATA]"
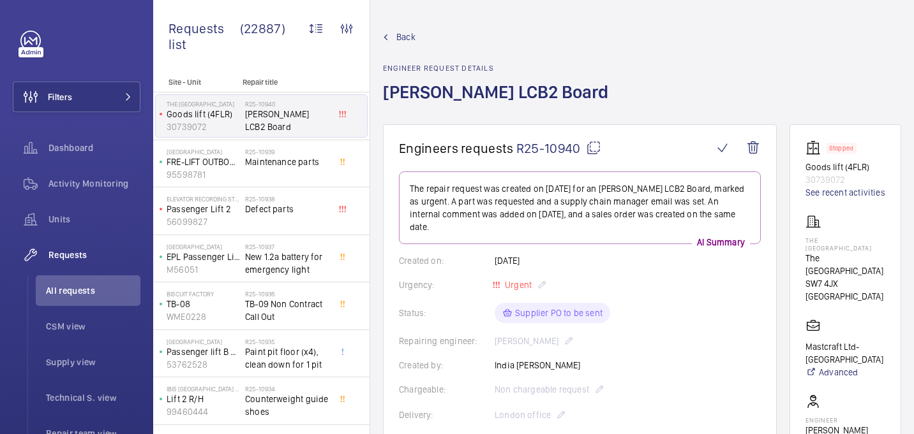
click at [593, 149] on mat-icon at bounding box center [593, 147] width 15 height 15
copy p "The [GEOGRAPHIC_DATA]"
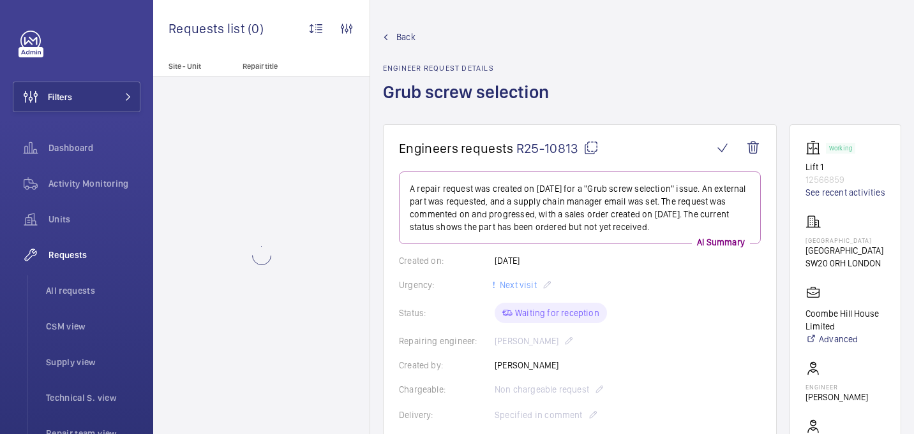
scroll to position [622, 0]
